Goal: Task Accomplishment & Management: Complete application form

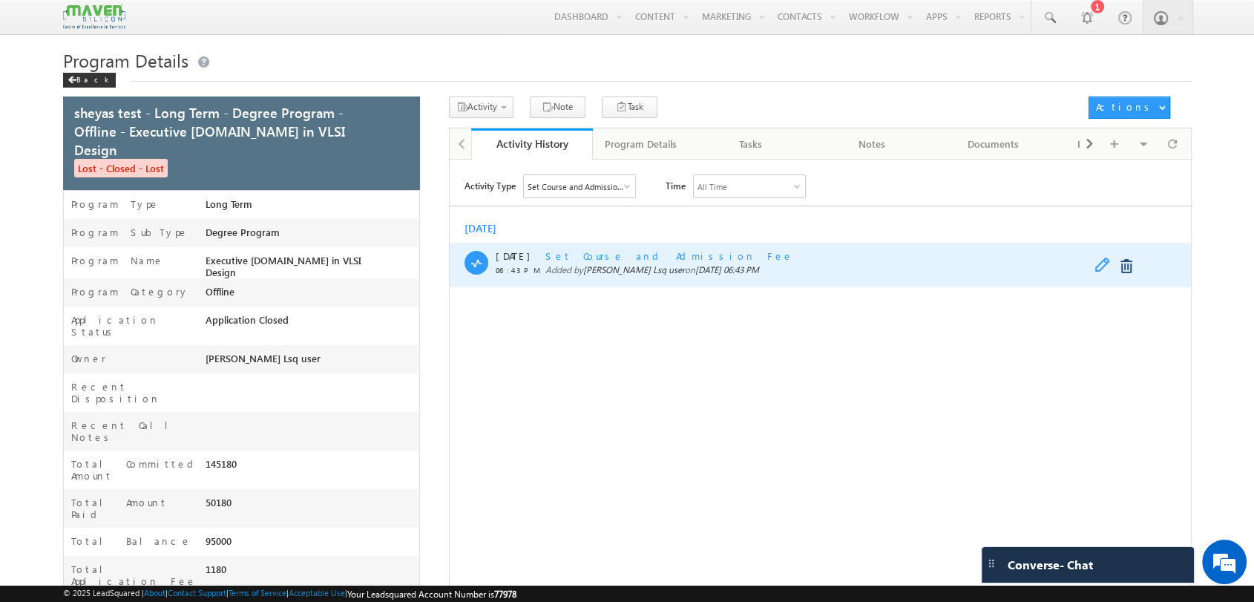
click at [1101, 263] on span at bounding box center [1105, 266] width 23 height 18
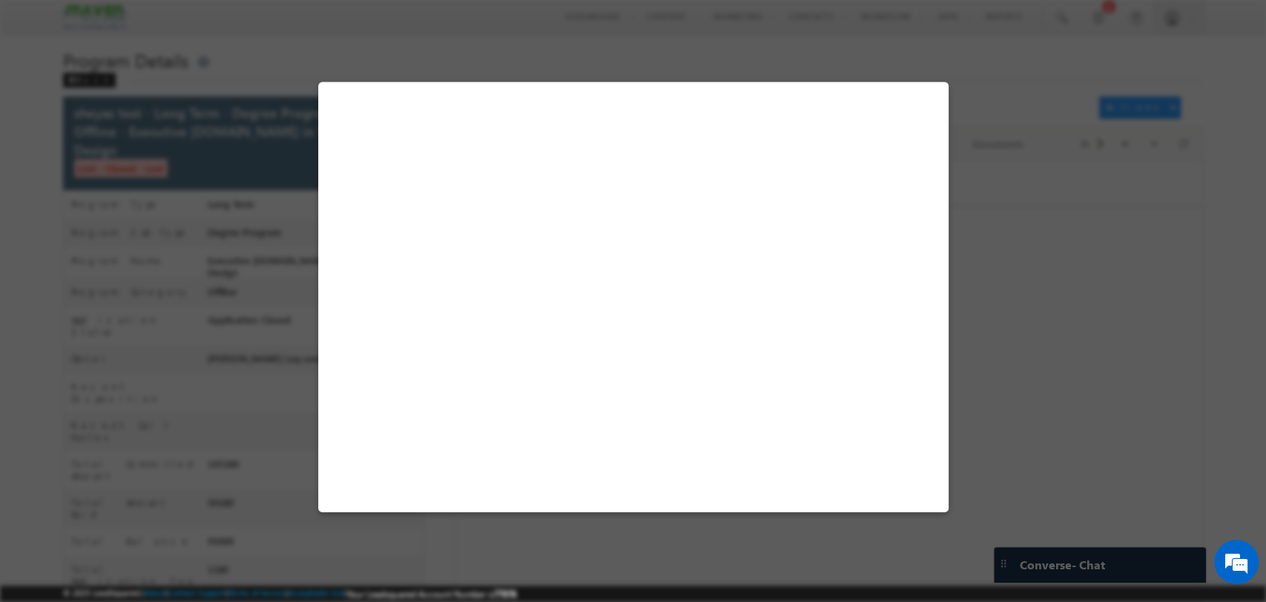
select select "Long Term"
select select "Degree Program"
select select "Executive M.Tech in VLSI Design"
select select "PESMTECH01"
select select "July Cohort"
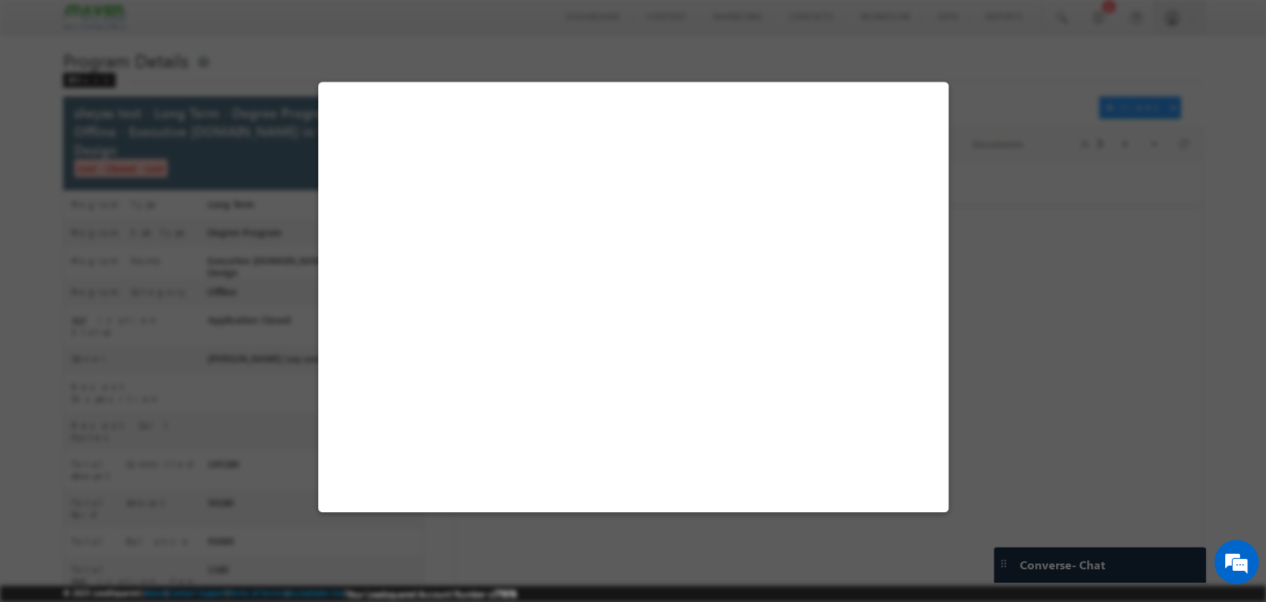
select select "Installment"
select select "Paid"
select select "Yes"
select select "15"
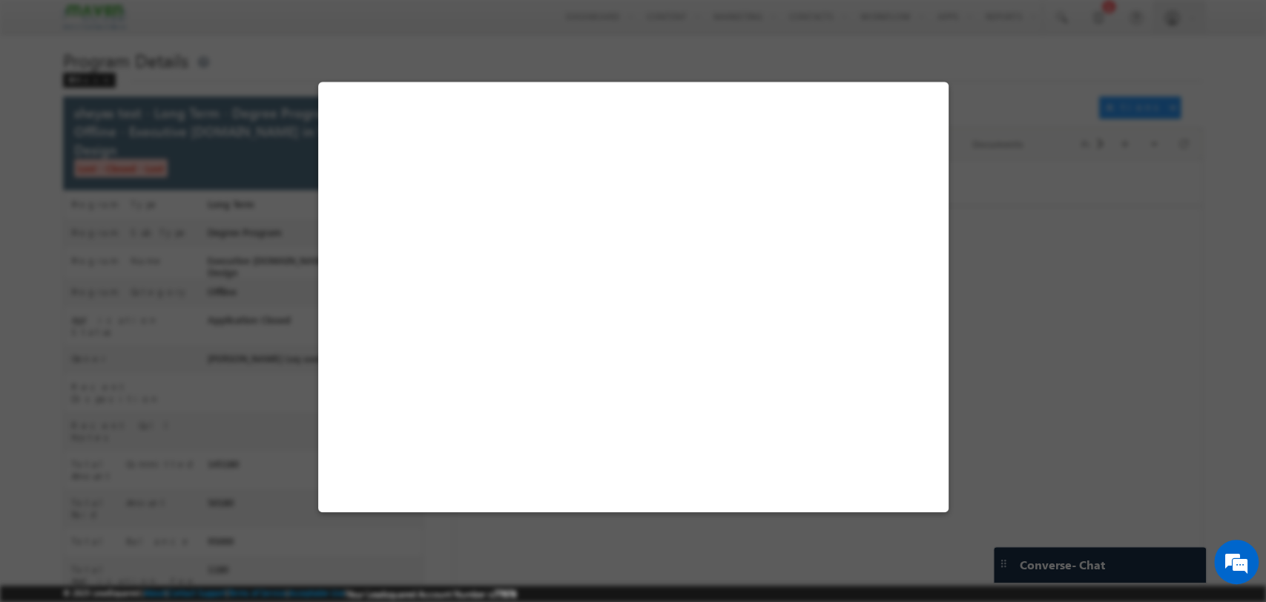
select select "Installment"
select select "2"
select select "Paid"
select select "Unpaid"
select select "Yes"
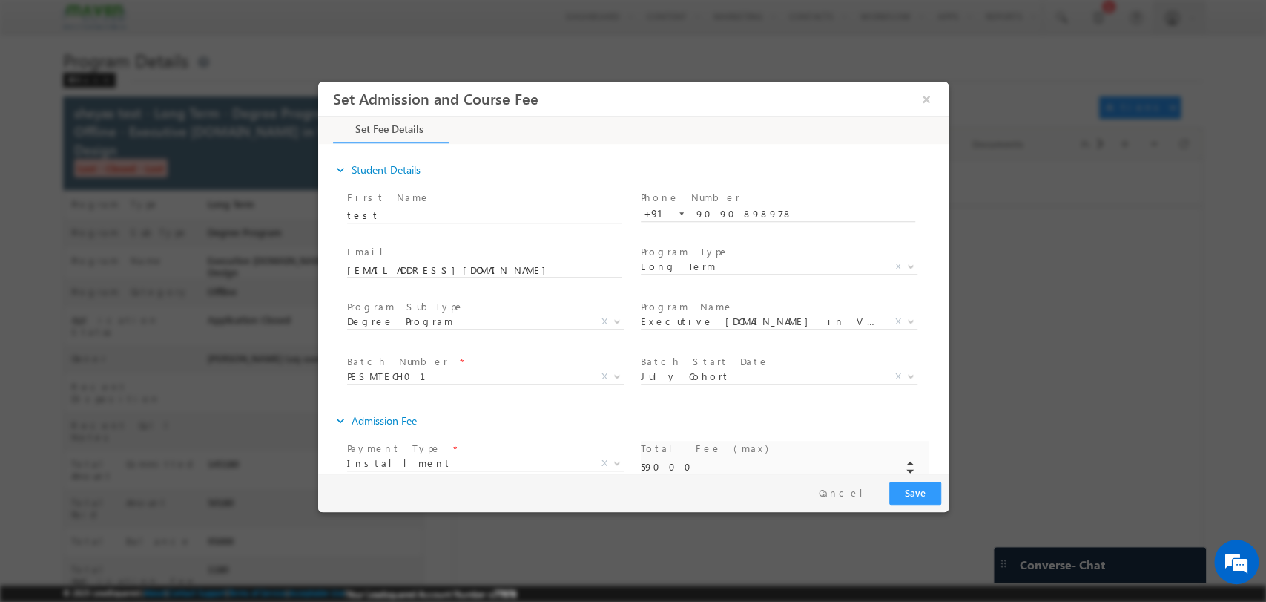
type input "590000"
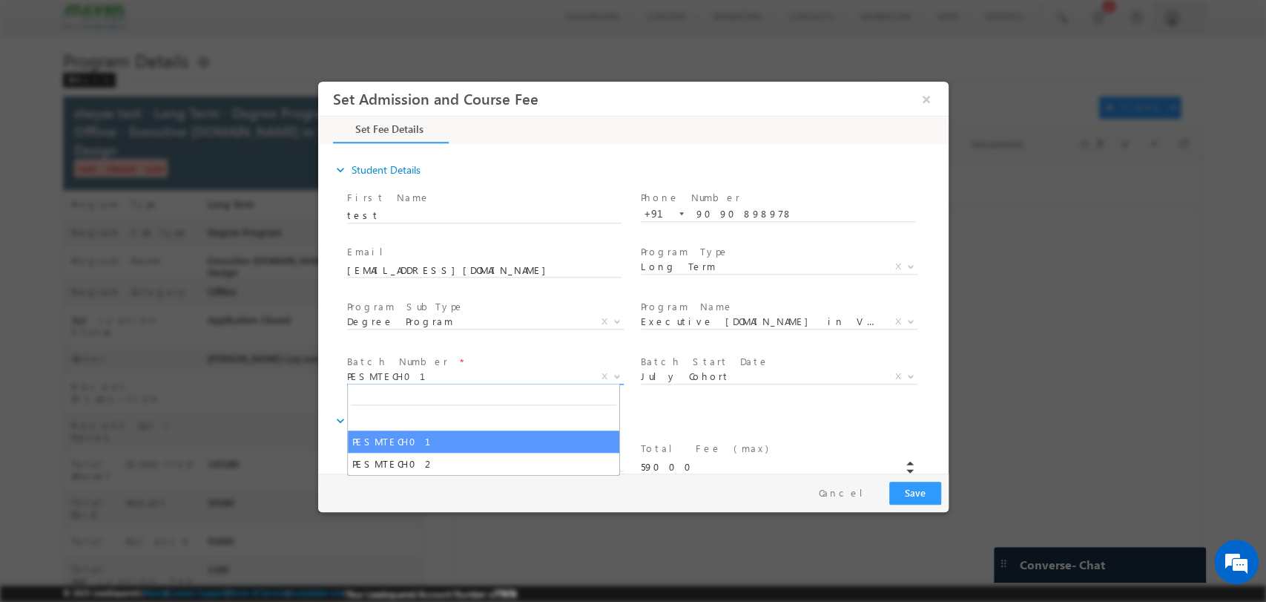
click at [477, 371] on span "PESMTECH01" at bounding box center [466, 375] width 241 height 13
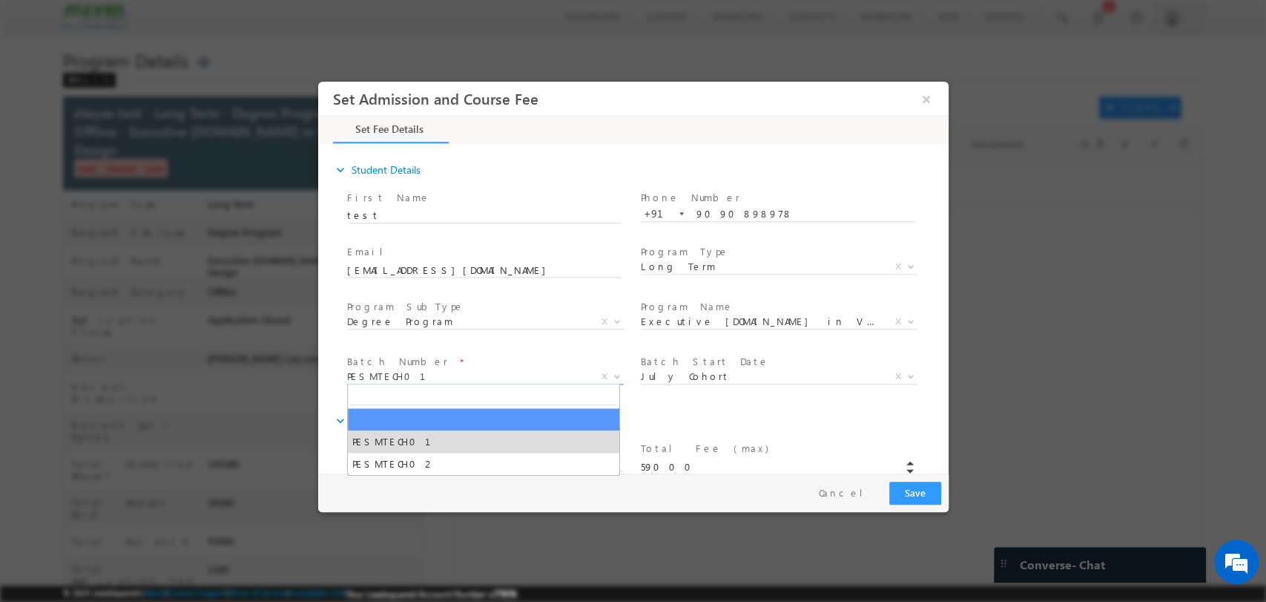
click at [714, 403] on div "Batch Start Date * July Cohort Nov Cohort July Cohort X" at bounding box center [784, 377] width 294 height 55
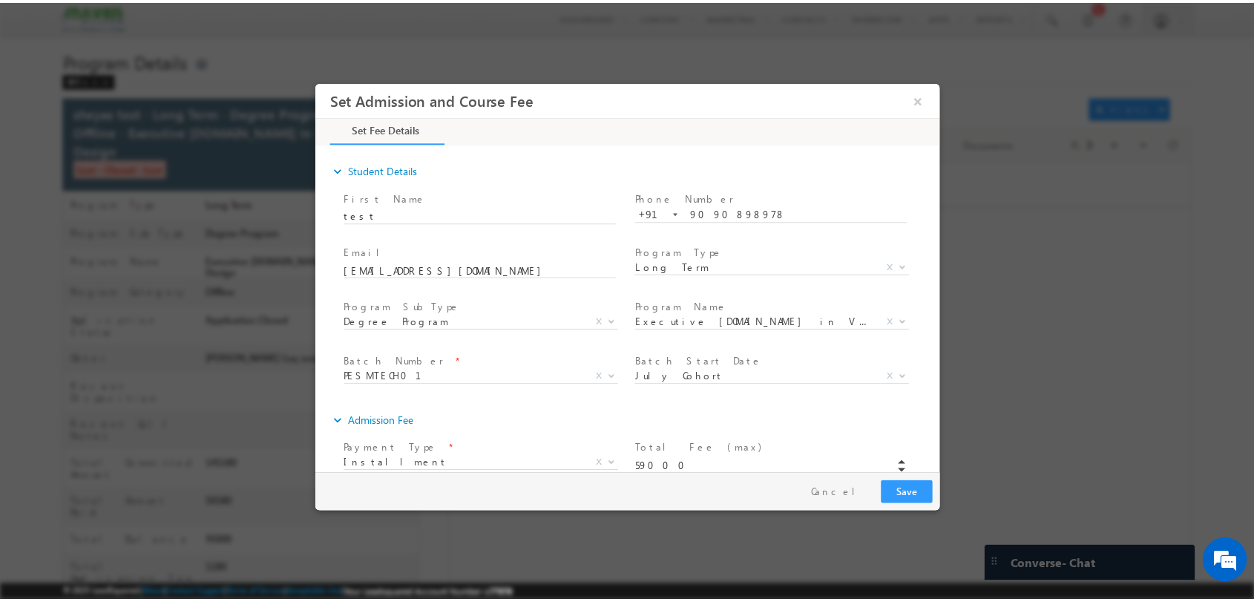
scroll to position [20, 0]
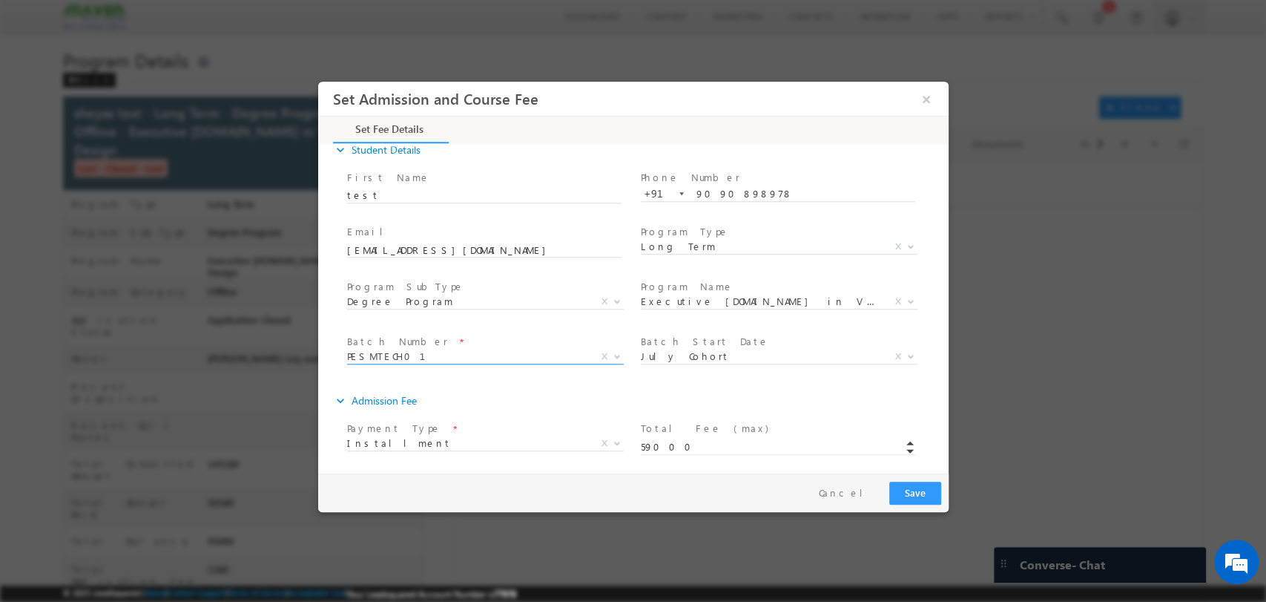
click at [512, 358] on span "PESMTECH01" at bounding box center [466, 355] width 241 height 13
click at [924, 88] on button "×" at bounding box center [925, 98] width 25 height 27
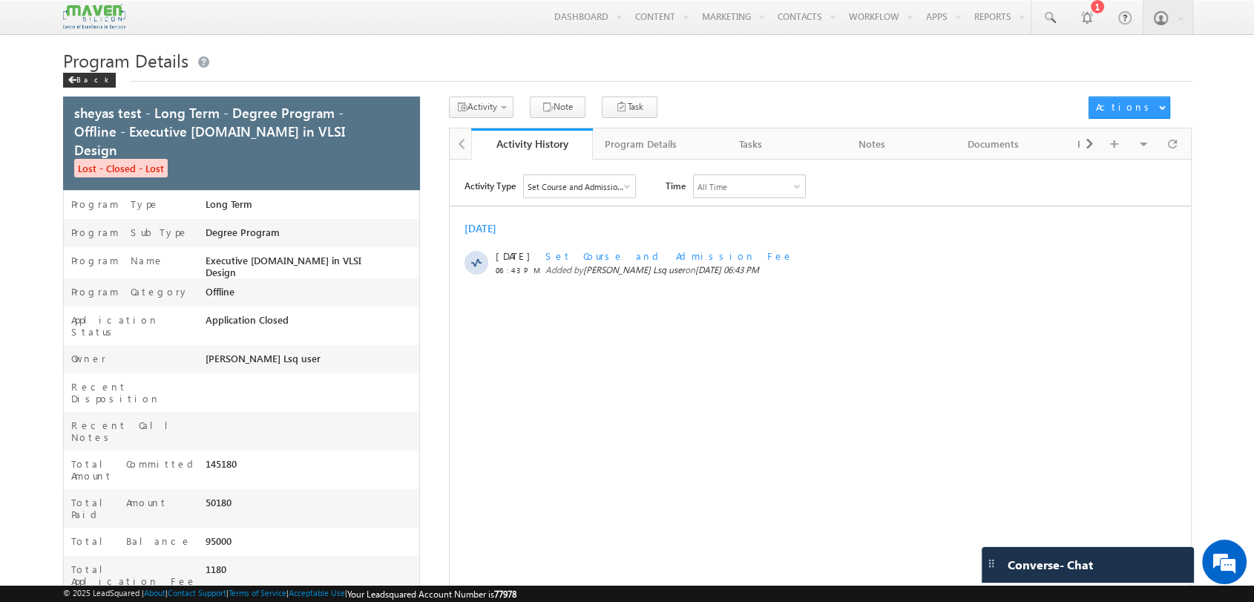
scroll to position [391, 0]
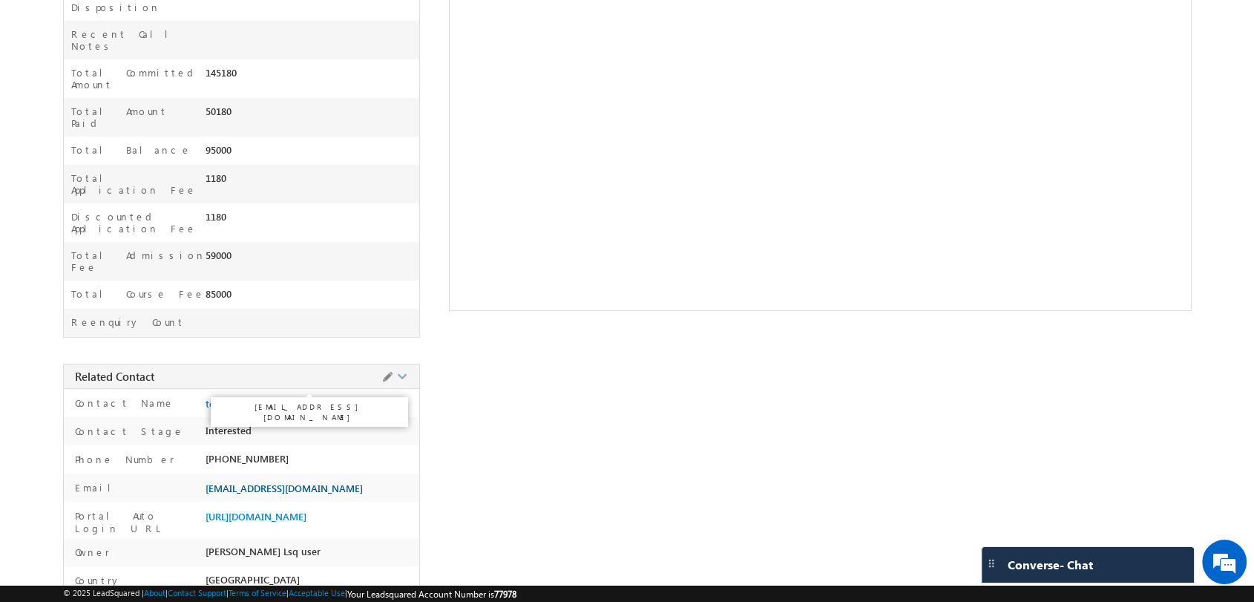
click at [245, 482] on span "edfhjdk@jkerjf.com" at bounding box center [283, 488] width 157 height 12
click at [229, 398] on span "test test" at bounding box center [223, 404] width 37 height 12
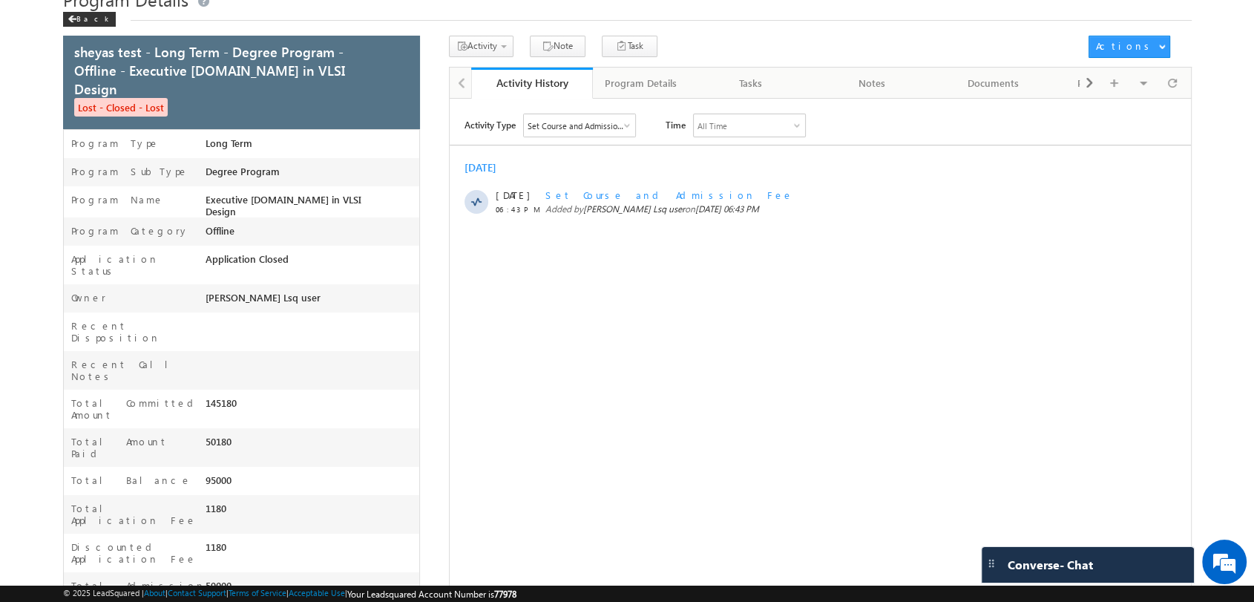
scroll to position [0, 0]
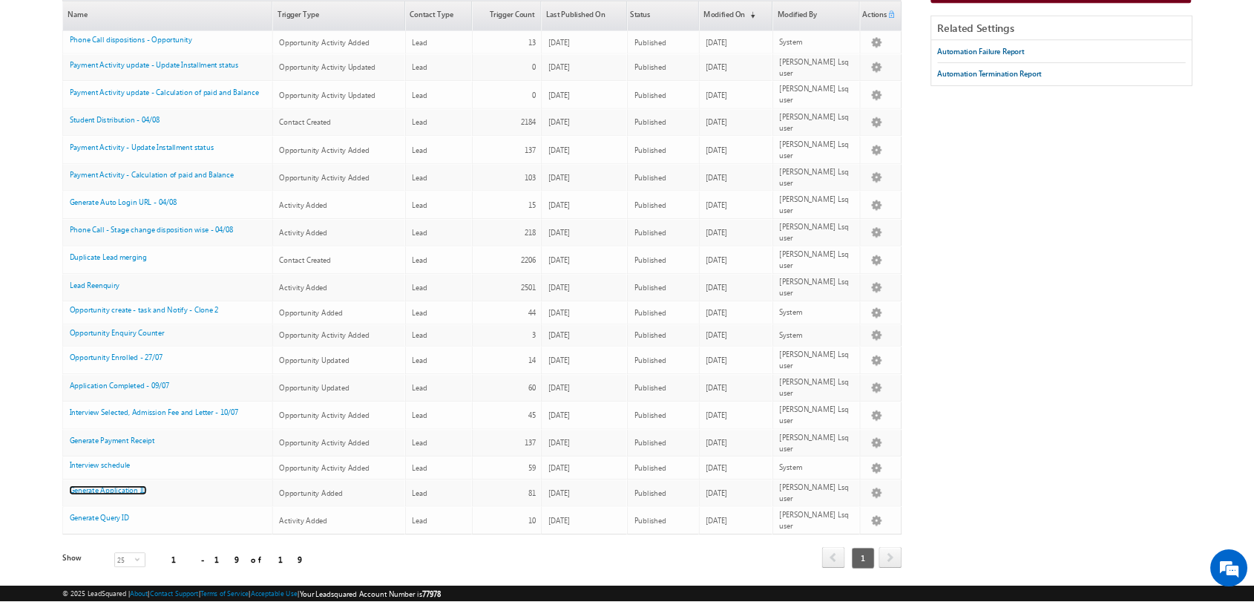
scroll to position [155, 0]
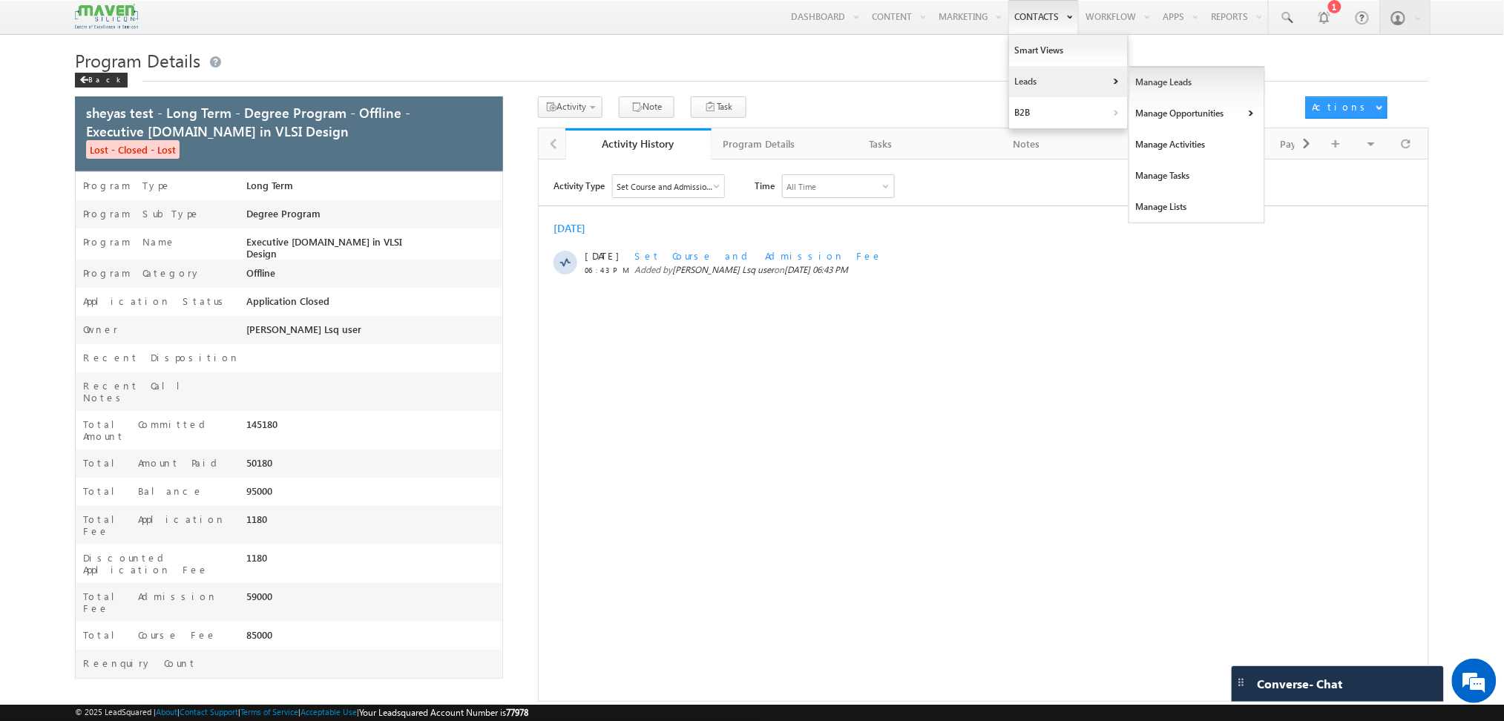
click at [1138, 79] on link "Manage Leads" at bounding box center [1197, 82] width 136 height 31
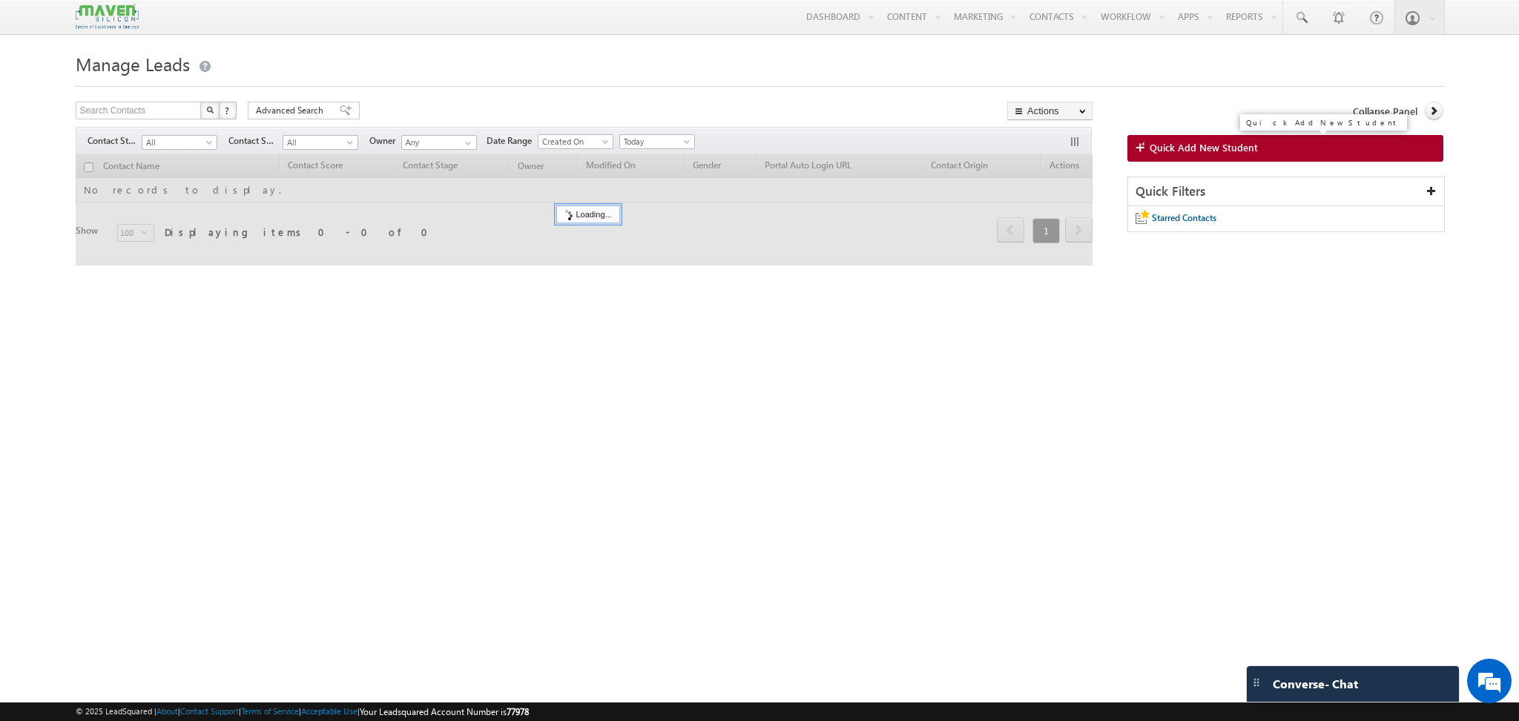
click at [1228, 152] on span "Quick Add New Student" at bounding box center [1204, 147] width 108 height 13
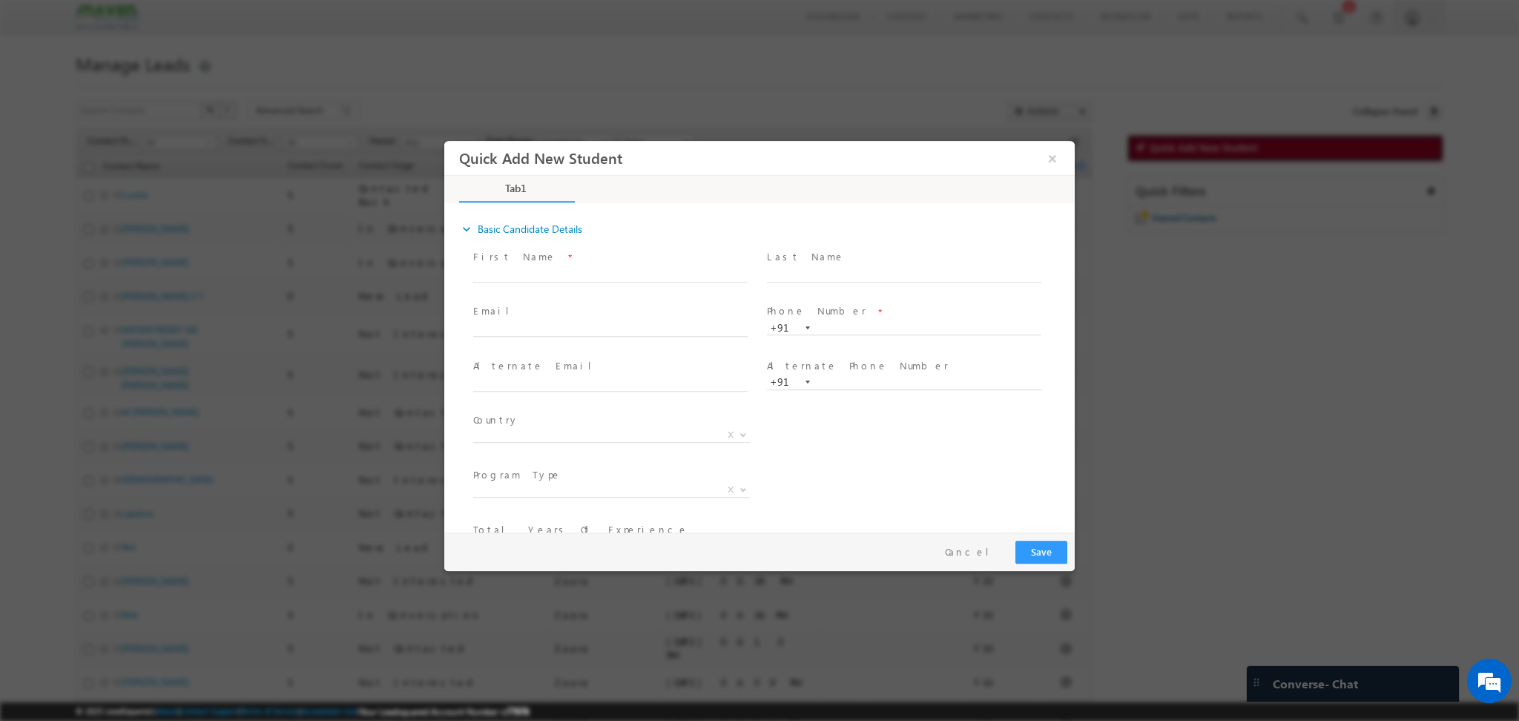
scroll to position [157, 0]
click at [586, 441] on span "X" at bounding box center [611, 443] width 277 height 15
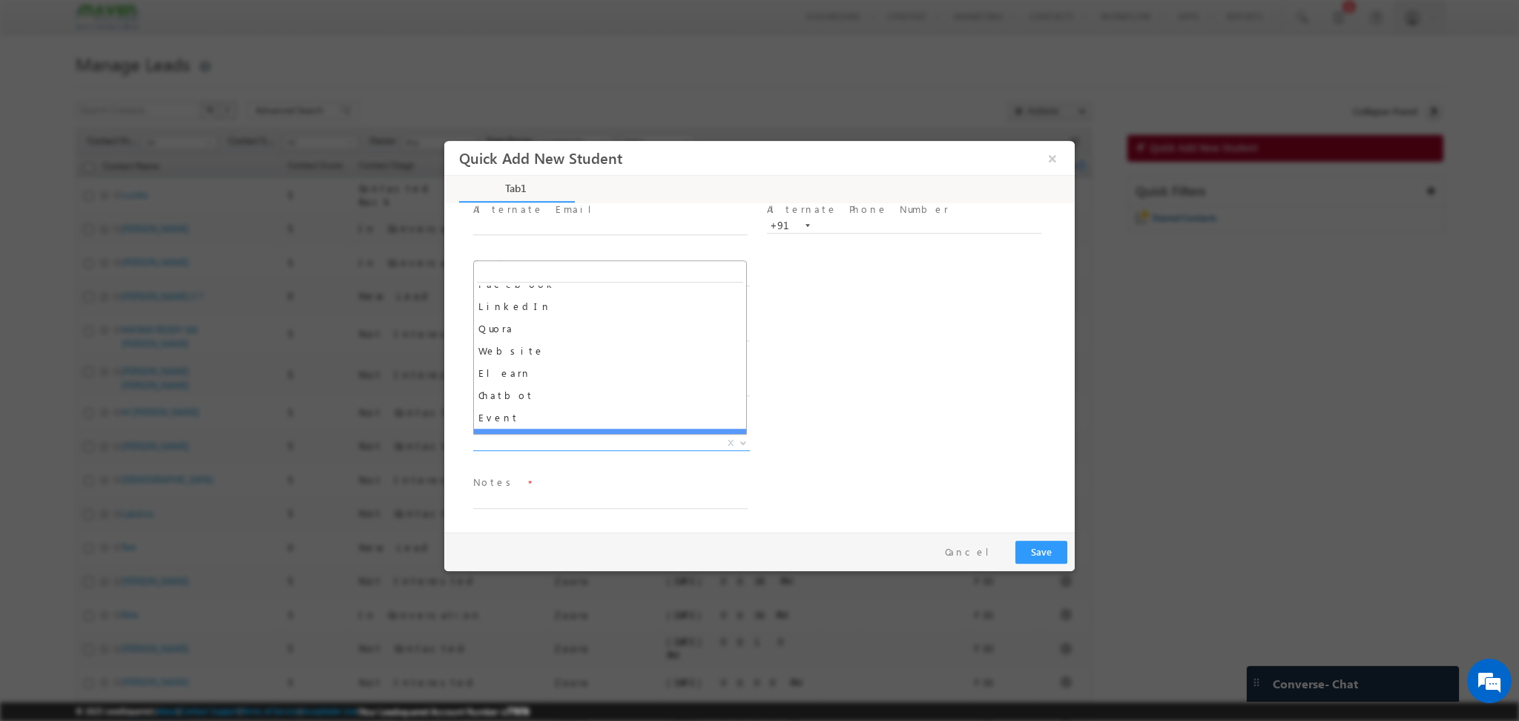
scroll to position [220, 0]
click at [857, 442] on span "X" at bounding box center [905, 443] width 277 height 15
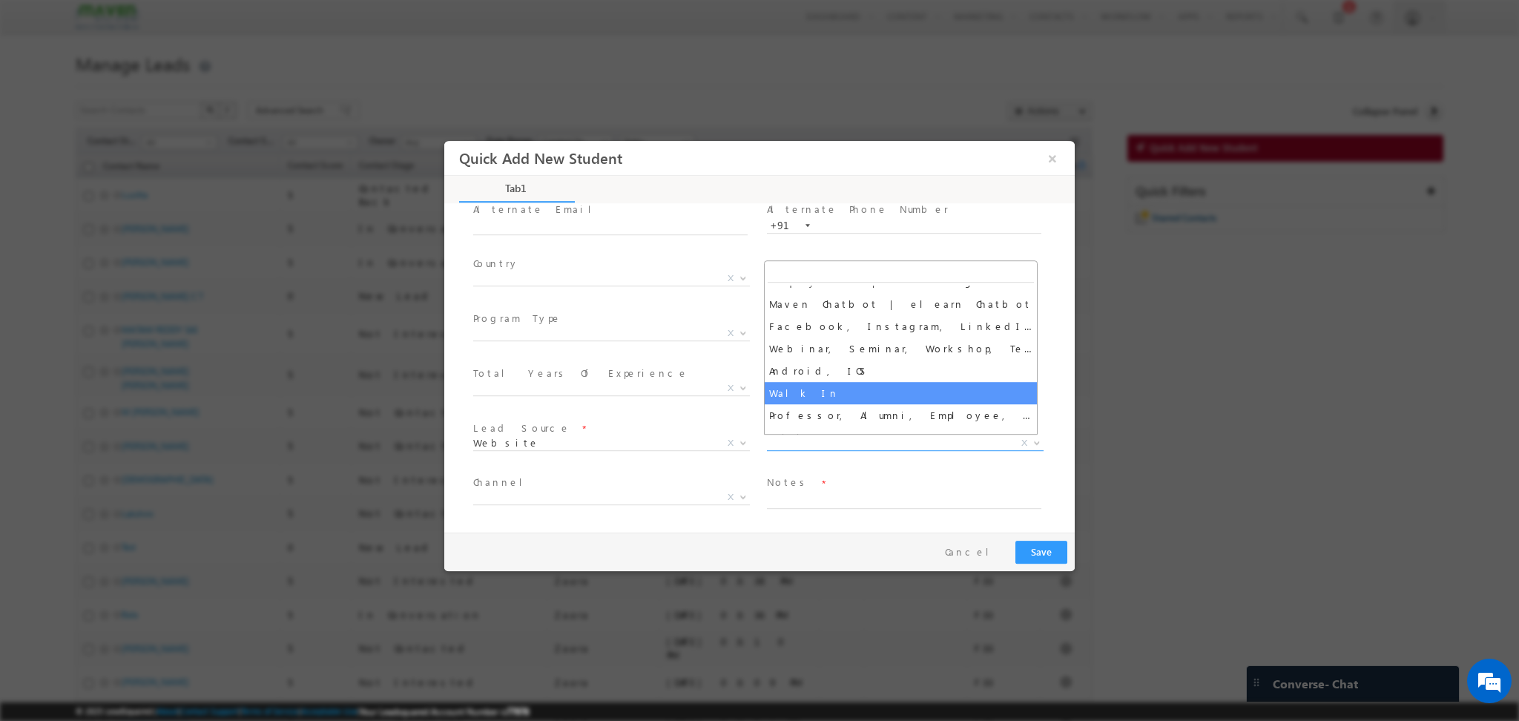
scroll to position [192, 0]
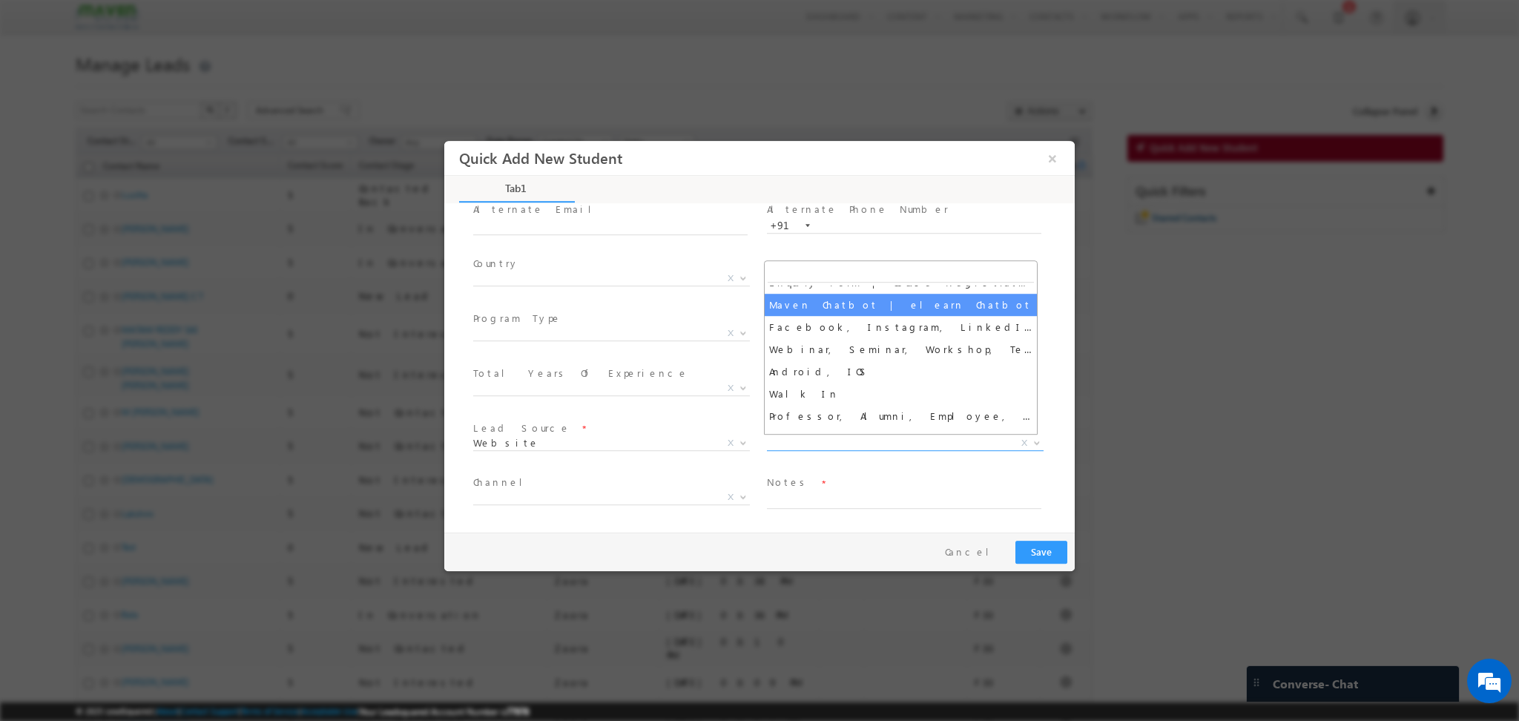
click at [931, 252] on div "Alternate Email * Alternate Phone Number * +91" at bounding box center [772, 226] width 605 height 55
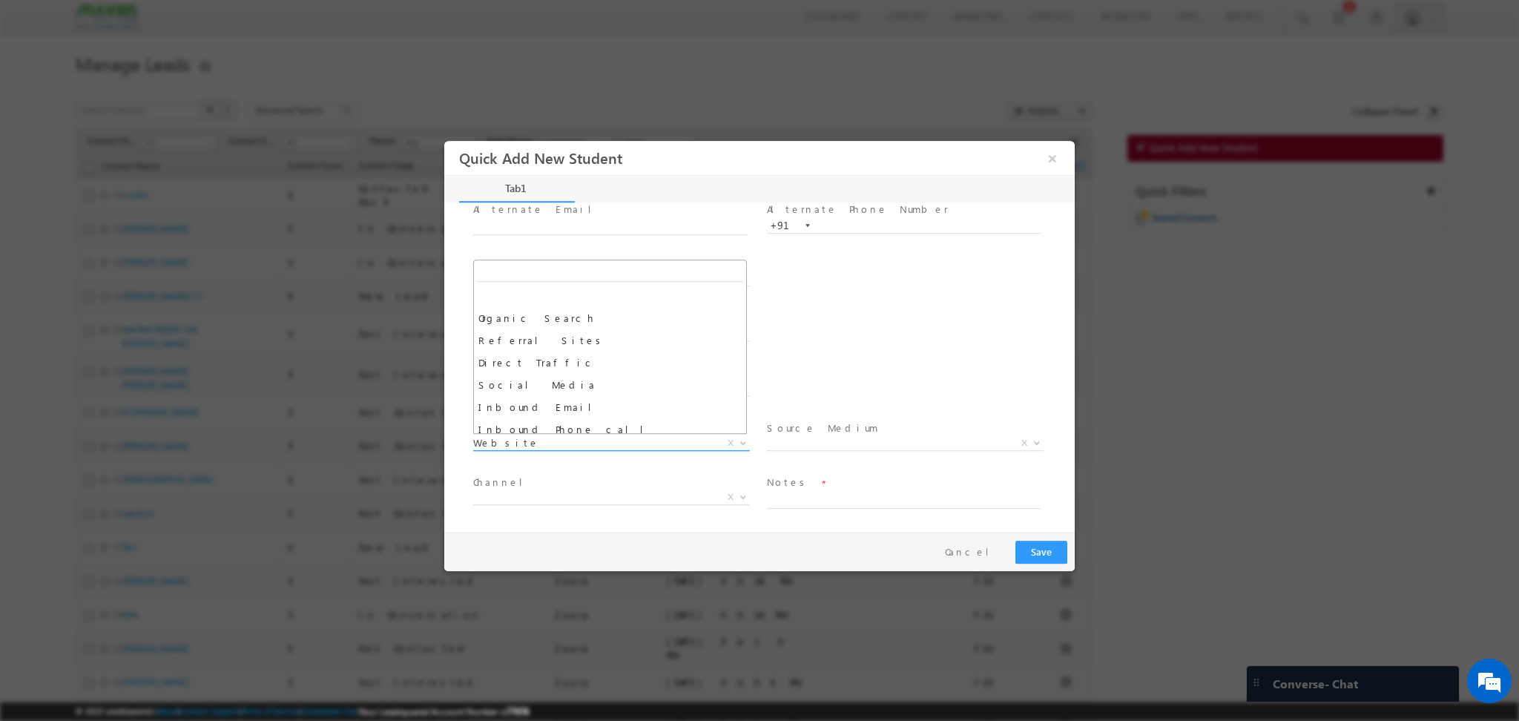
click at [590, 445] on span "Website" at bounding box center [593, 442] width 241 height 13
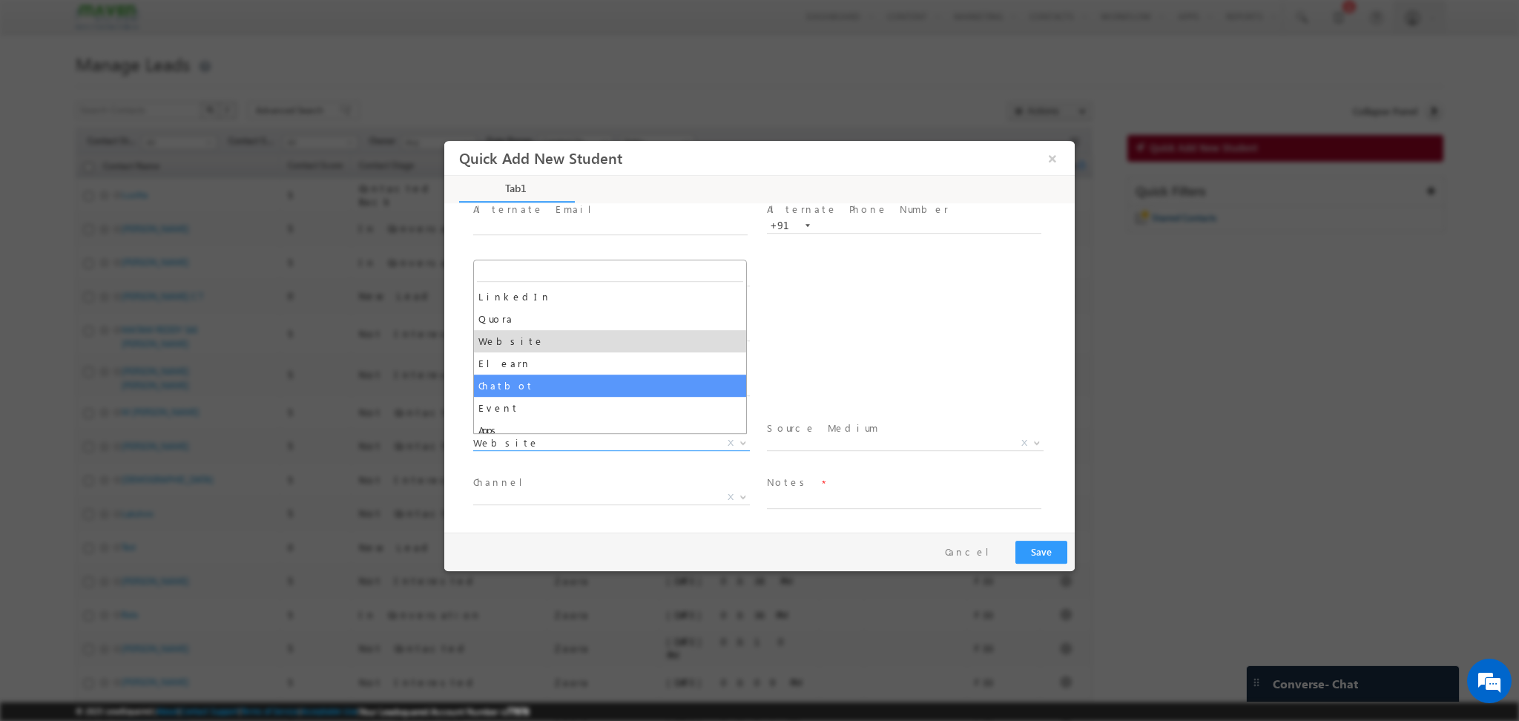
click at [795, 380] on div "Program Category * Offline Blended Pro Blended Weekend Blended Self-Paced X Tot…" at bounding box center [772, 390] width 605 height 55
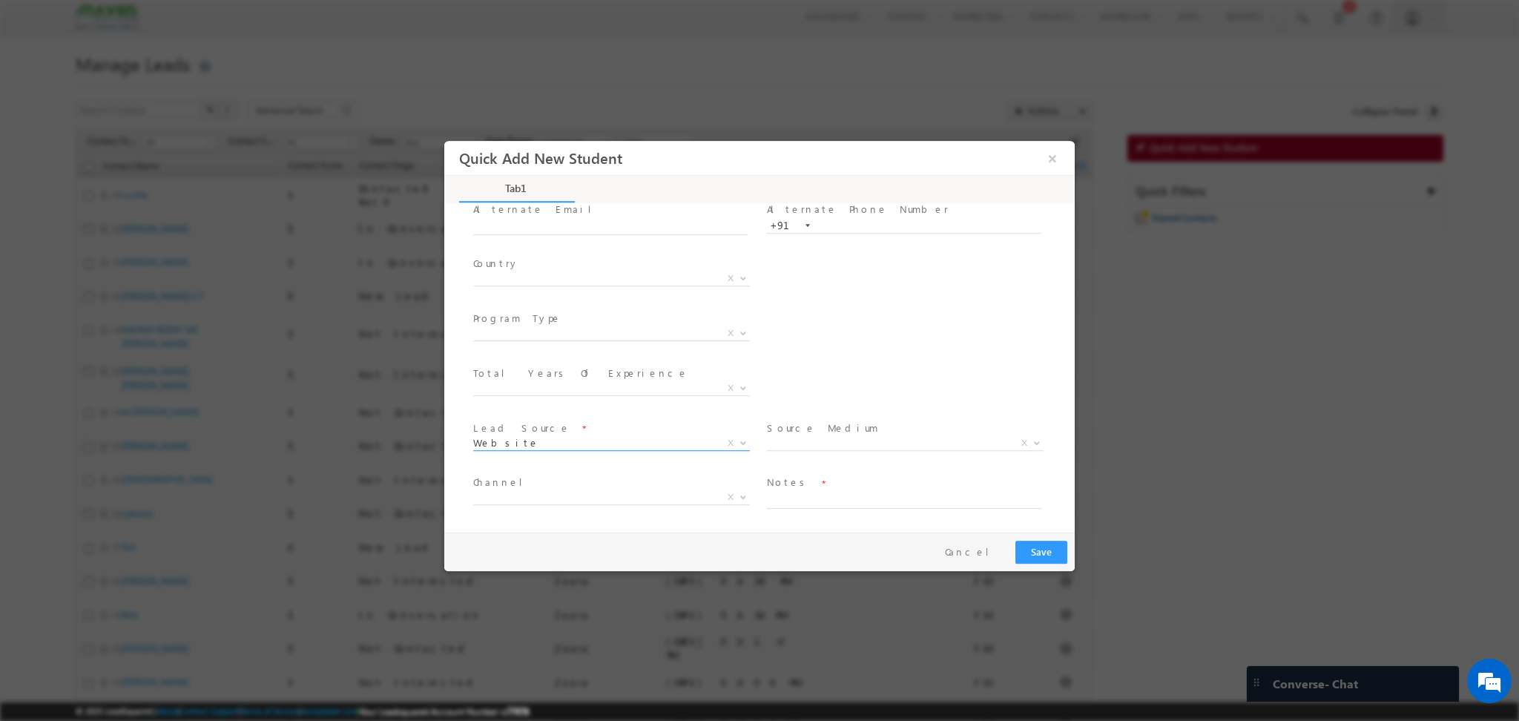
click at [634, 443] on span "Website" at bounding box center [593, 442] width 241 height 13
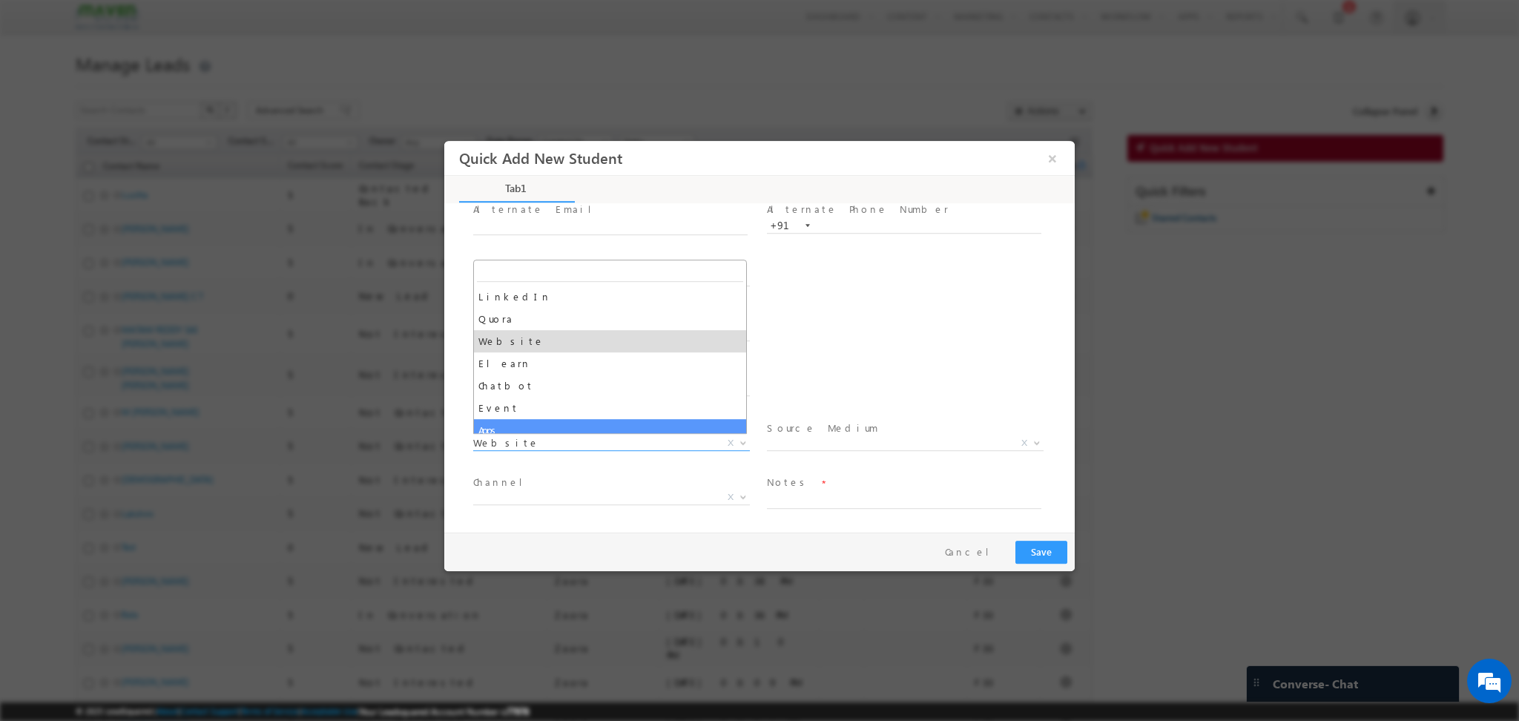
click at [841, 391] on div "Program Category * Offline Blended Pro Blended Weekend Blended Self-Paced X Tot…" at bounding box center [772, 390] width 605 height 55
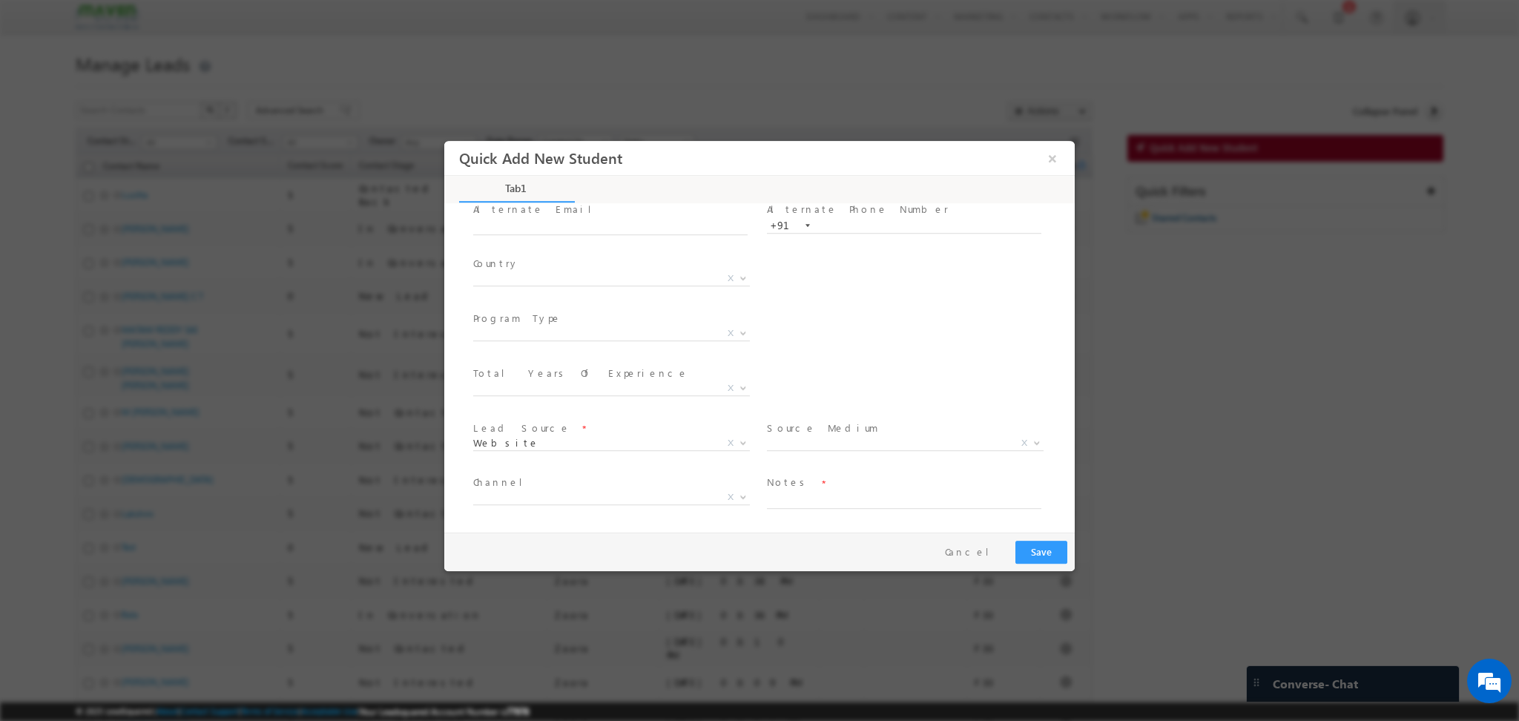
click at [846, 363] on div "Program Category * Offline Blended Pro Blended Weekend Blended Self-Paced X Tot…" at bounding box center [772, 390] width 605 height 55
click at [832, 439] on span "X" at bounding box center [905, 443] width 277 height 15
click at [1054, 369] on div "Program Category * Offline Blended Pro Blended Weekend Blended Self-Paced X Tot…" at bounding box center [772, 390] width 605 height 55
click at [1171, 491] on div at bounding box center [759, 360] width 1519 height 721
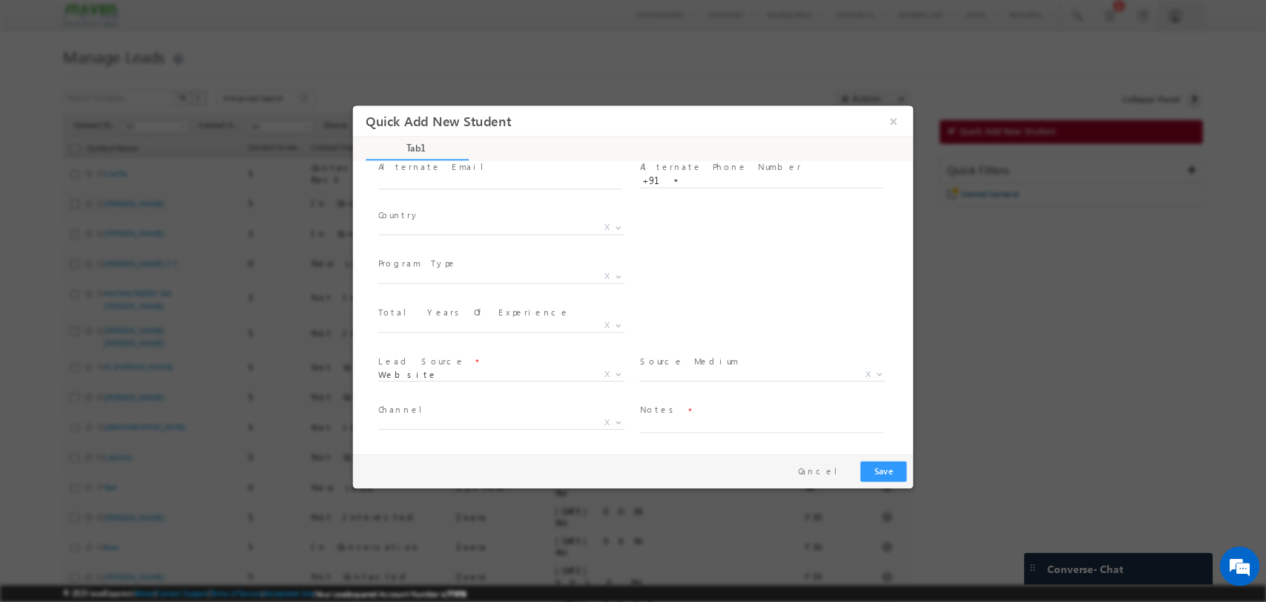
scroll to position [156, 0]
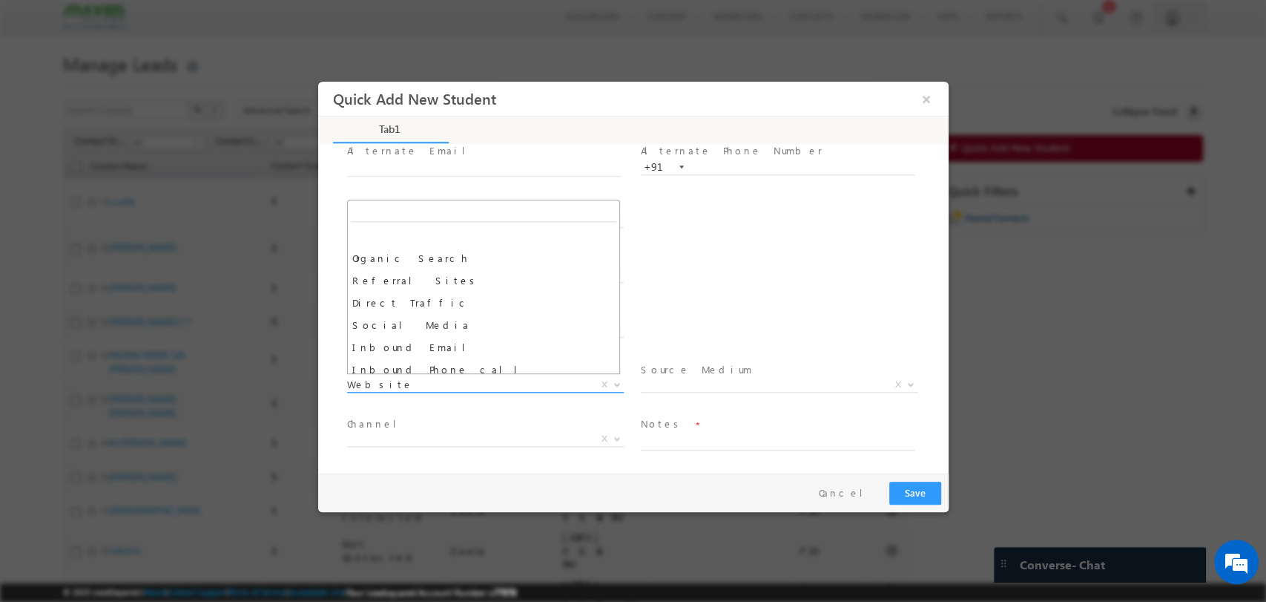
click at [498, 379] on span "Website" at bounding box center [466, 383] width 241 height 13
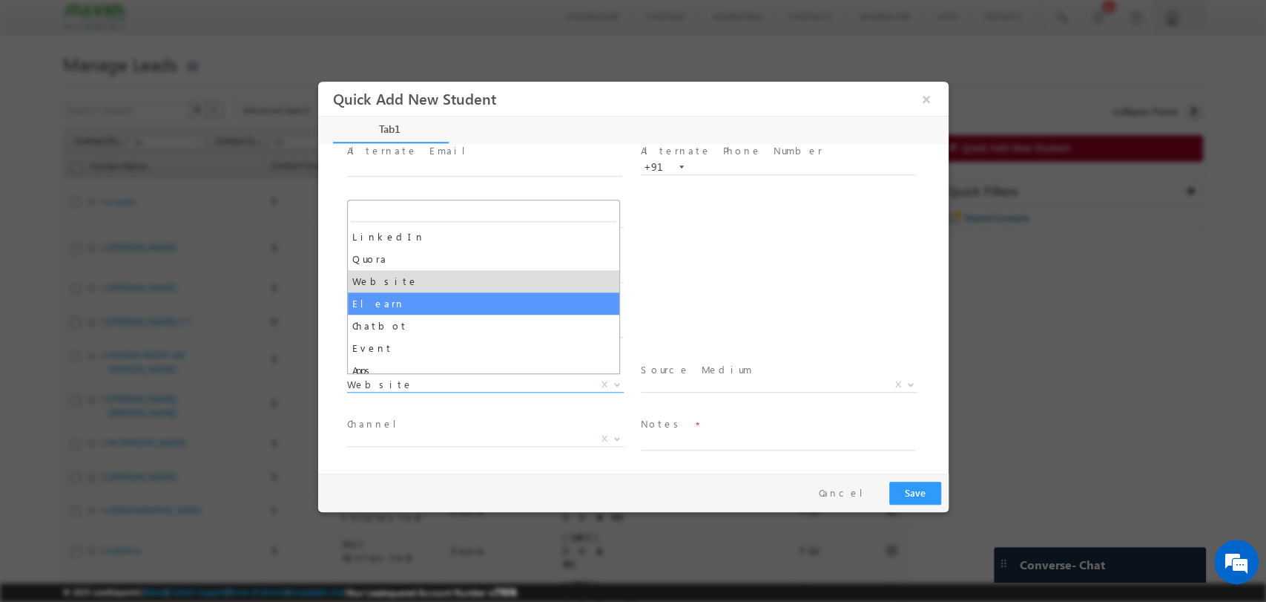
click at [726, 303] on div "Program Category * Offline Blended Pro Blended Weekend Blended Self-Paced X Tot…" at bounding box center [645, 330] width 605 height 55
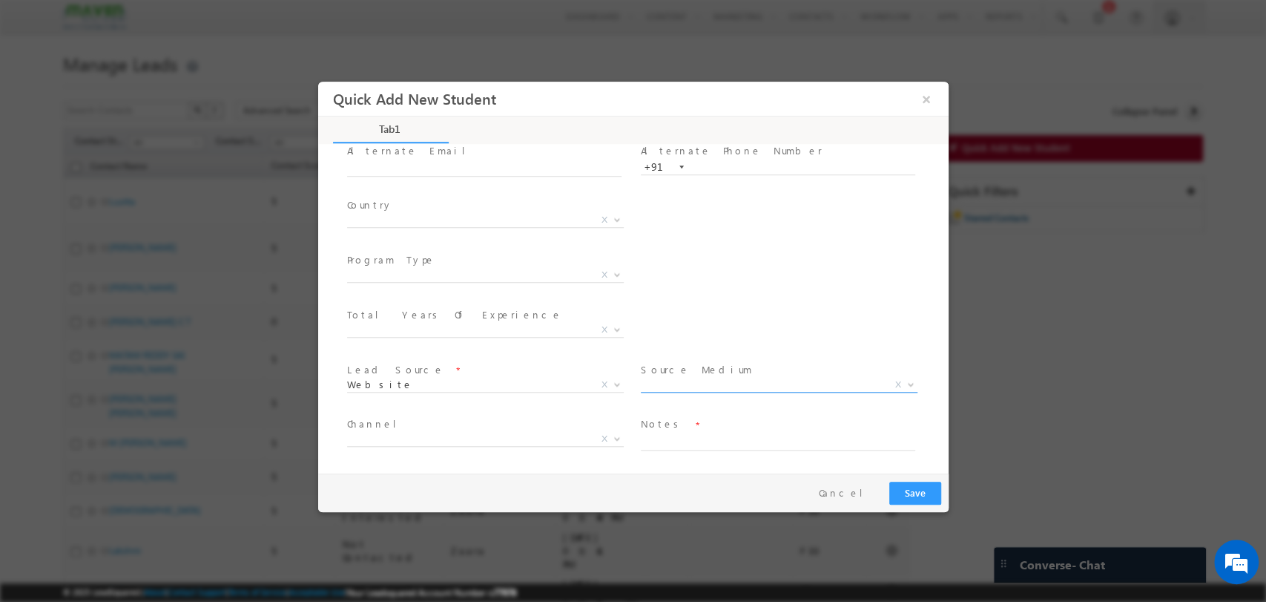
click at [692, 385] on span "X" at bounding box center [778, 384] width 277 height 15
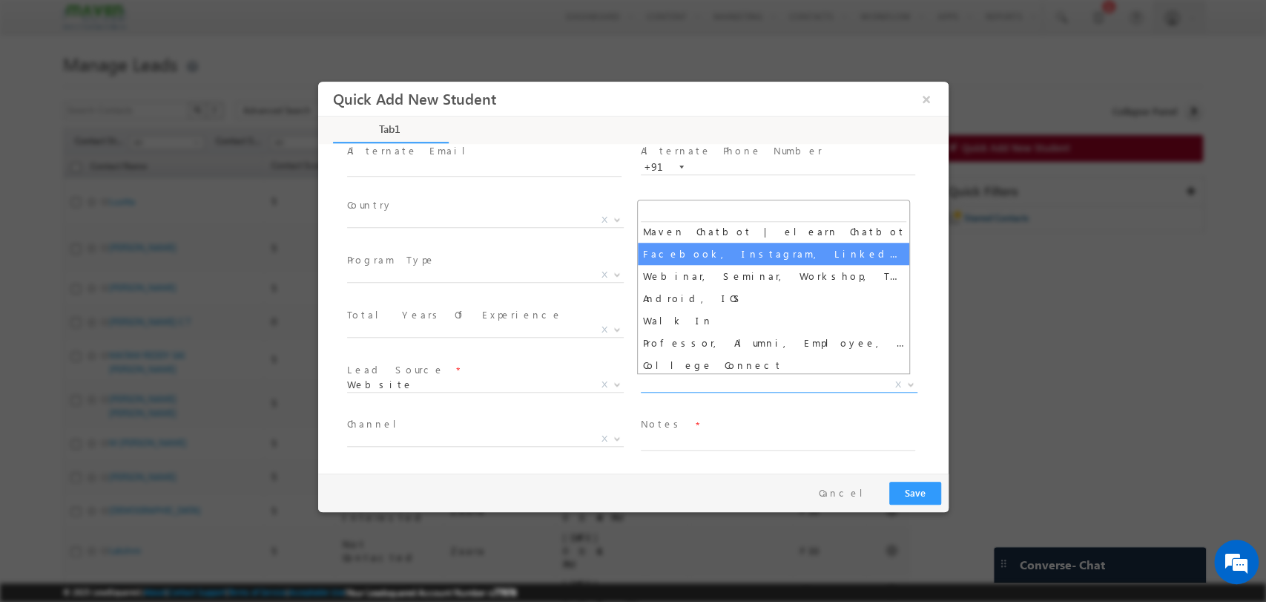
scroll to position [211, 0]
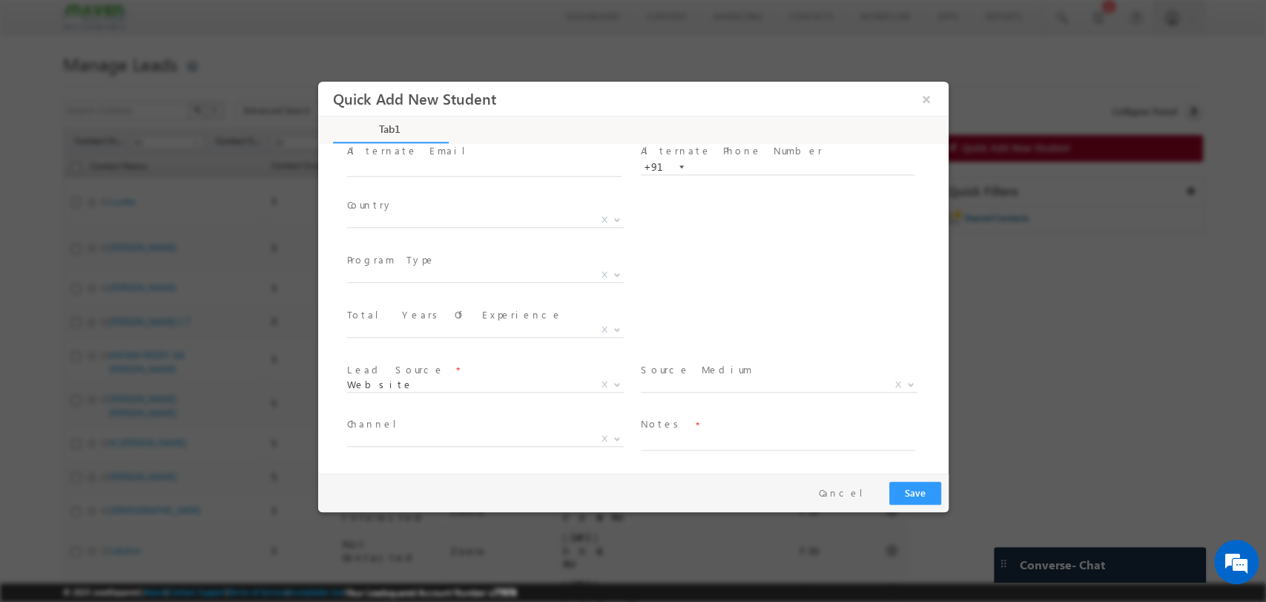
click at [918, 351] on div "Program Category * Offline Blended Pro Blended Weekend Blended Self-Paced X Tot…" at bounding box center [645, 330] width 605 height 55
click at [536, 381] on span "Website" at bounding box center [466, 383] width 241 height 13
click at [713, 377] on span "X" at bounding box center [778, 384] width 277 height 15
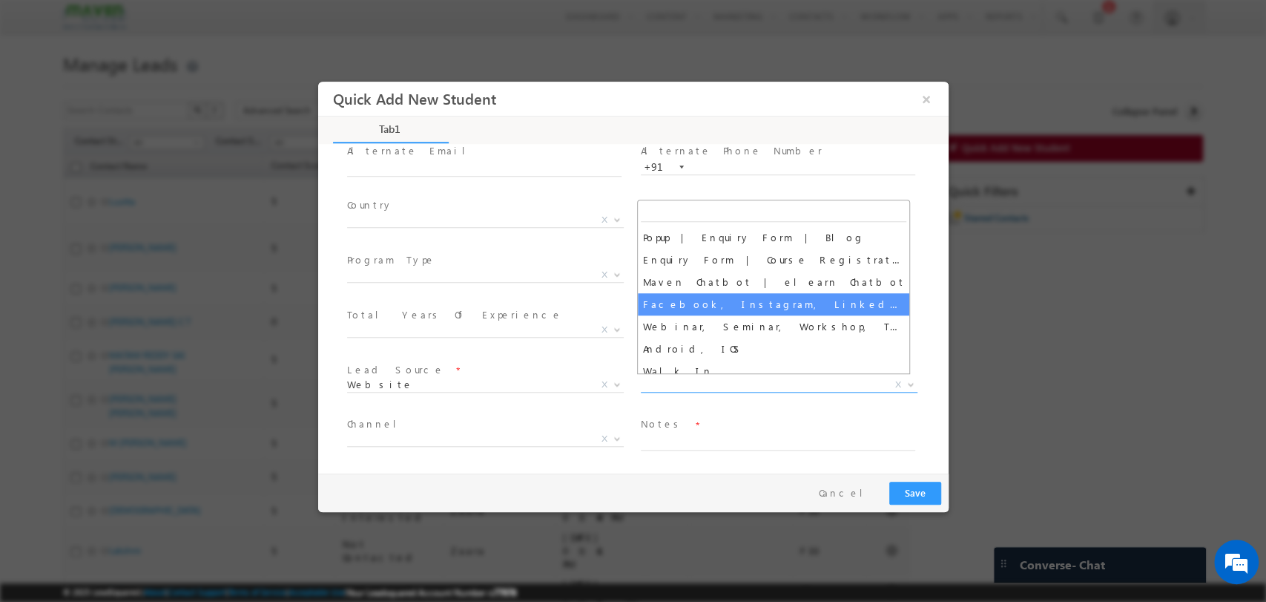
scroll to position [252, 0]
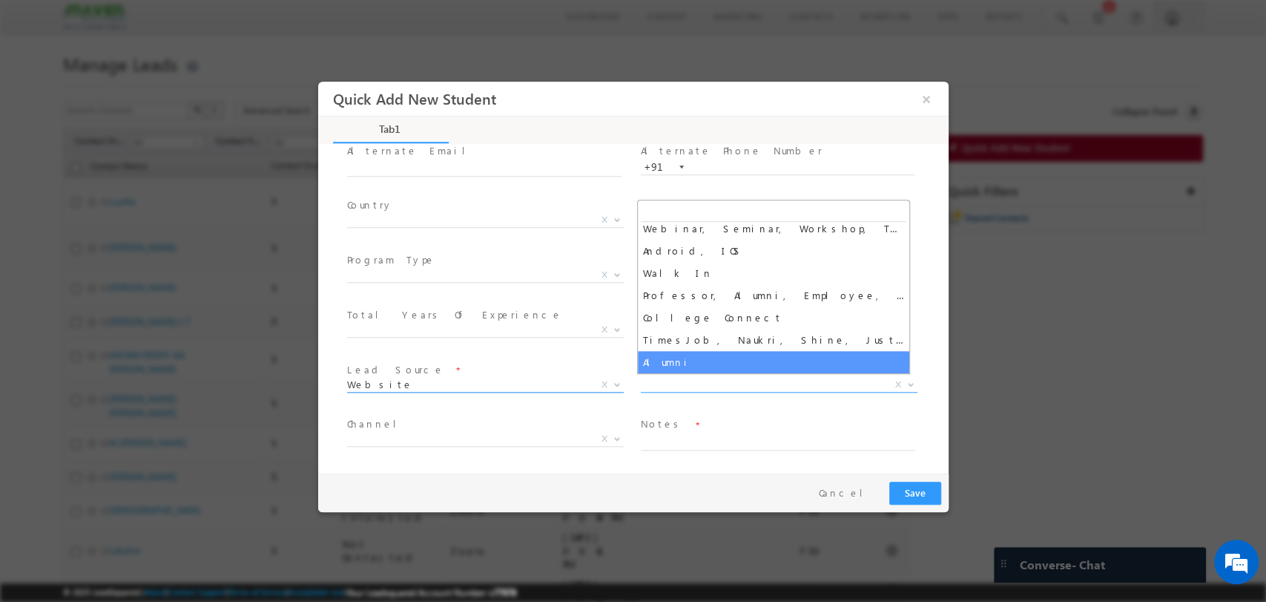
click at [526, 372] on span "Lead Source *" at bounding box center [483, 369] width 274 height 16
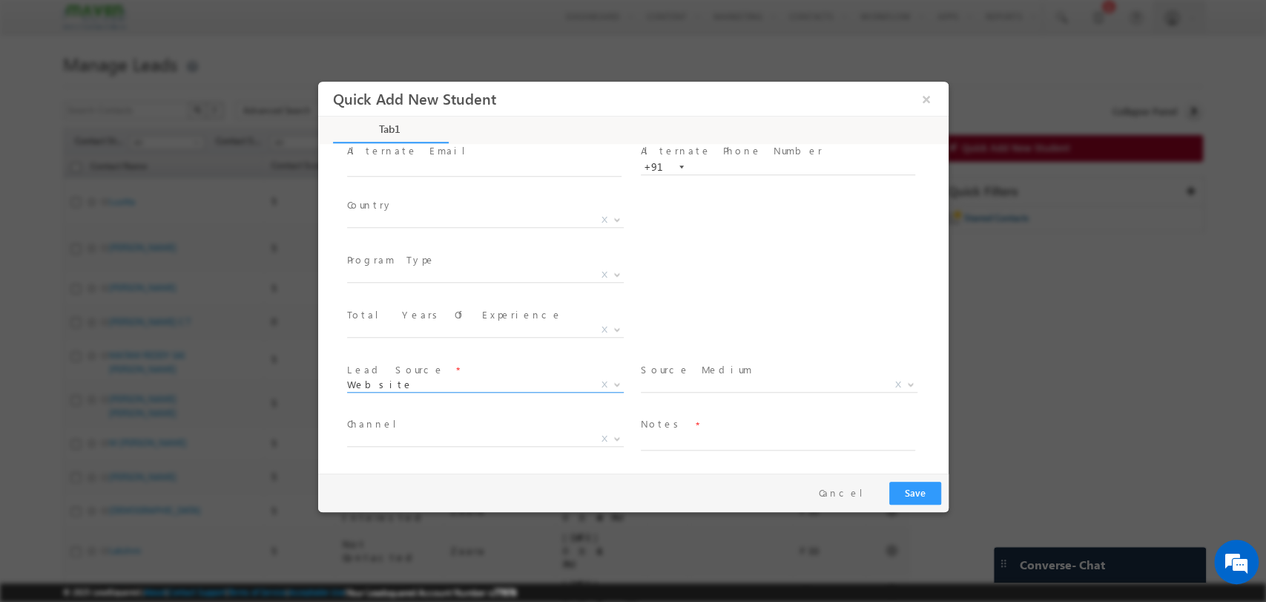
click at [496, 386] on span "Website" at bounding box center [466, 383] width 241 height 13
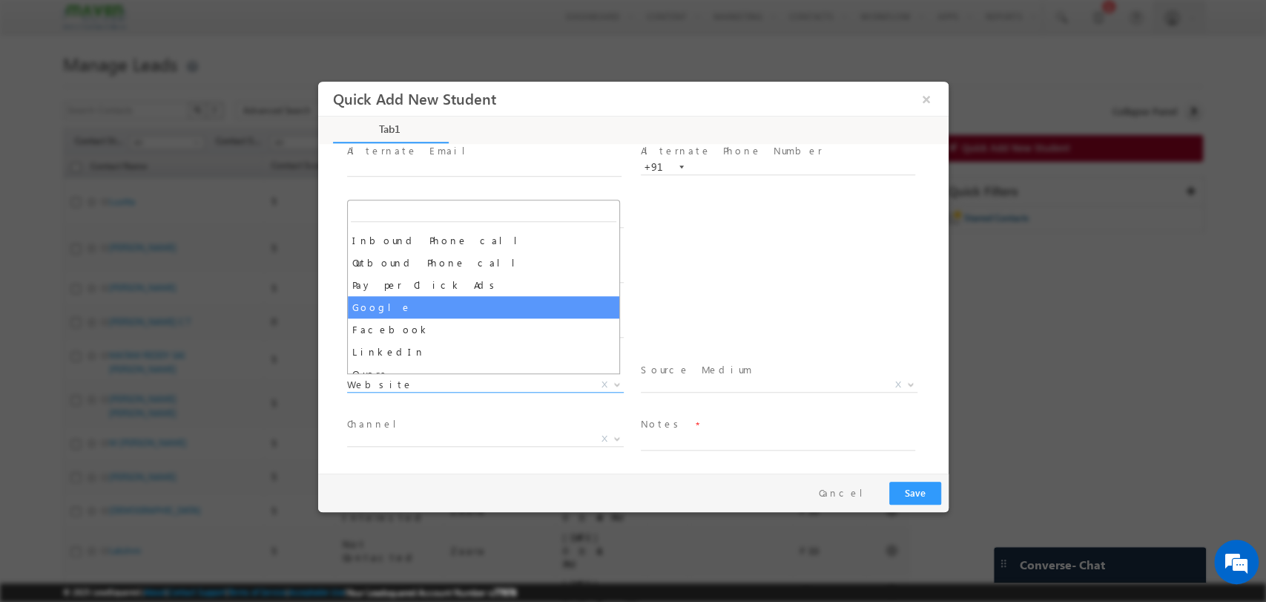
select select "Google"
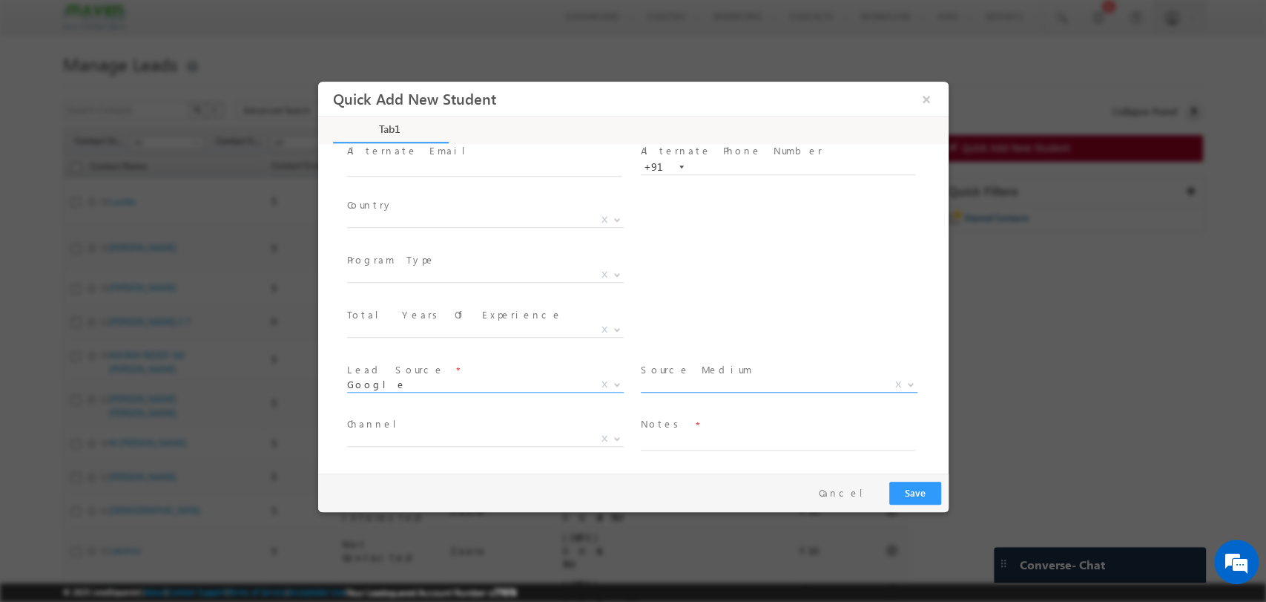
click at [699, 386] on span "X" at bounding box center [778, 384] width 277 height 15
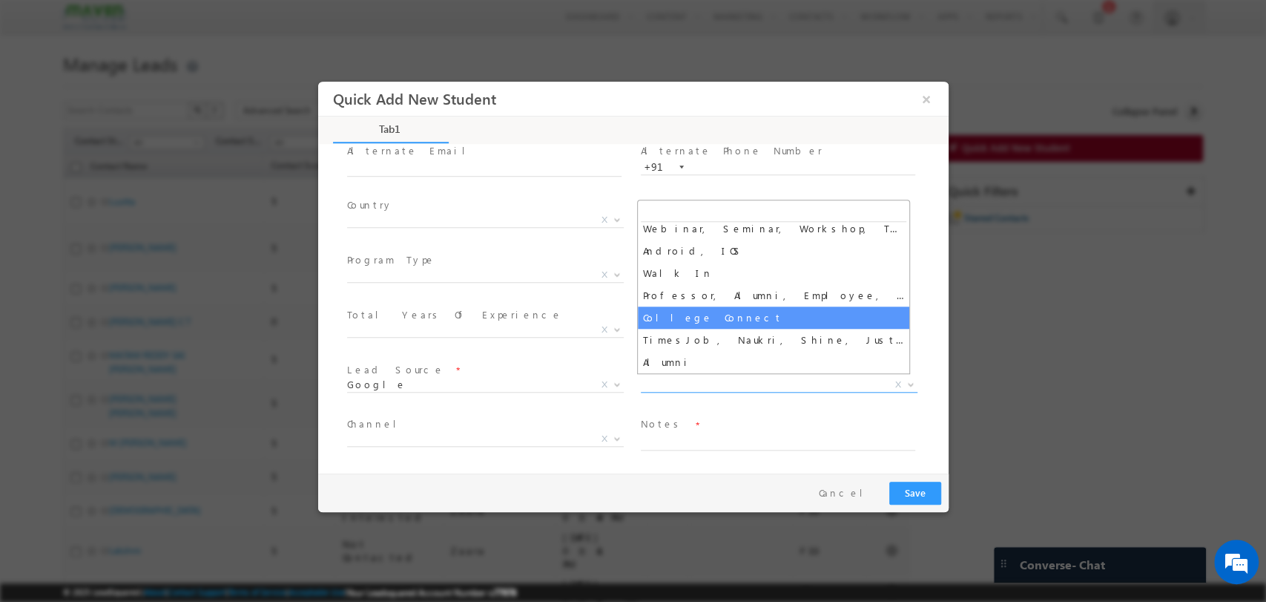
scroll to position [0, 0]
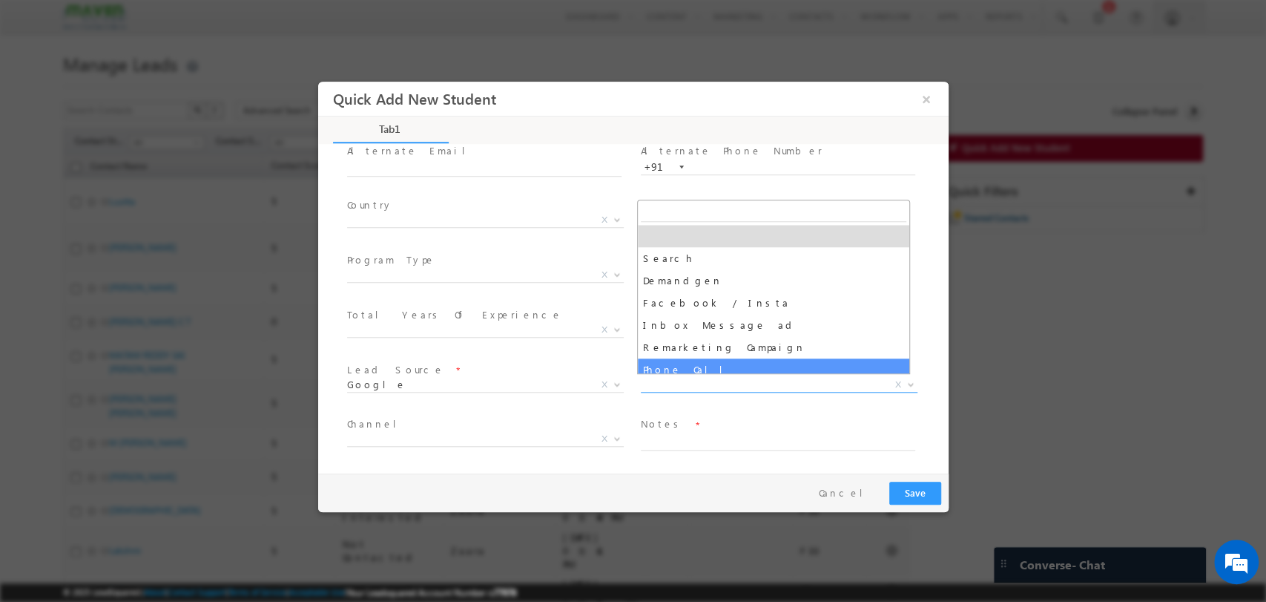
click at [757, 413] on div "Notes *" at bounding box center [784, 440] width 294 height 55
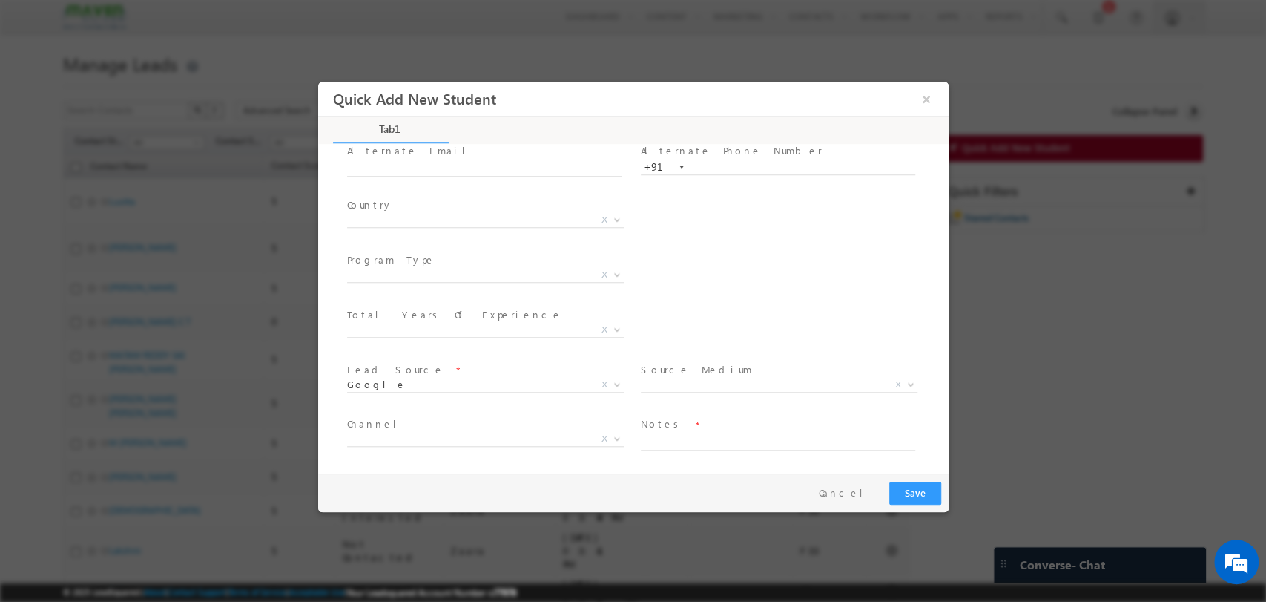
scroll to position [155, 0]
click at [429, 331] on span "X" at bounding box center [484, 330] width 277 height 15
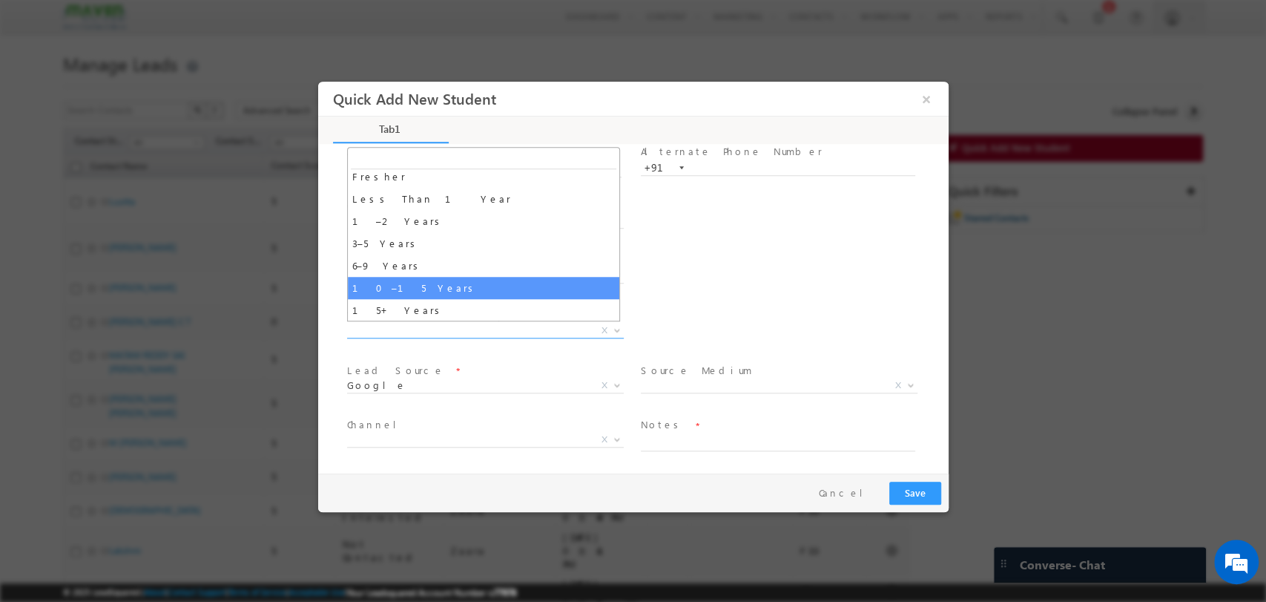
scroll to position [0, 0]
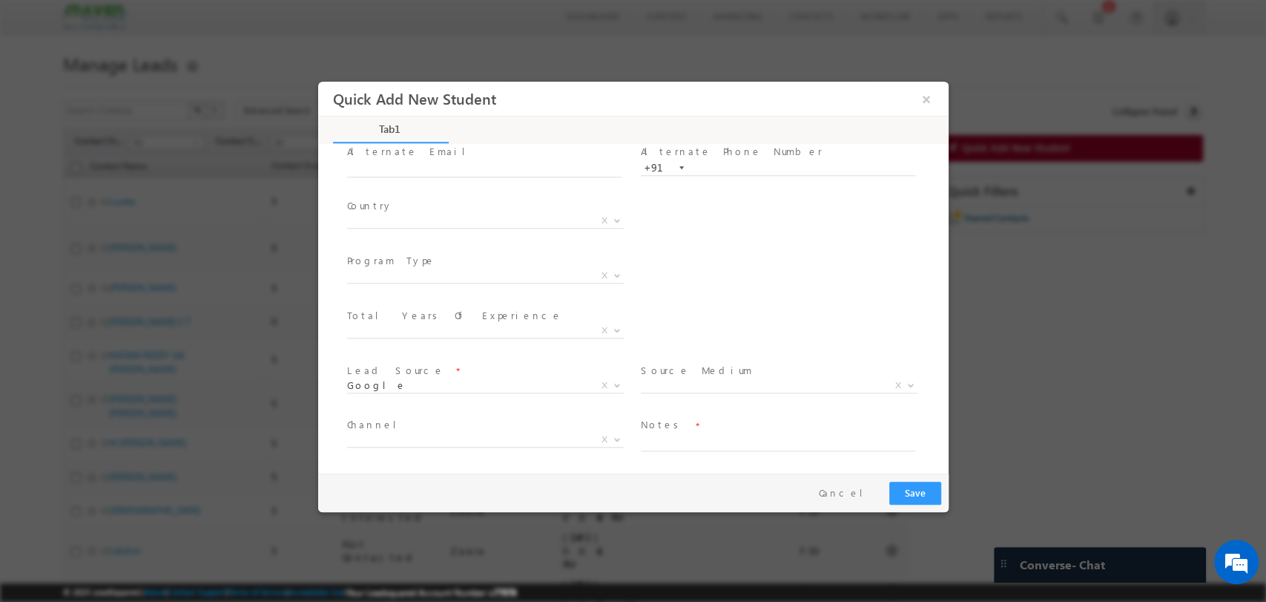
click at [699, 275] on div "City * X Others x Program Type * Long Term Short Term X" at bounding box center [645, 276] width 605 height 55
click at [547, 323] on span "X" at bounding box center [484, 330] width 277 height 15
click at [797, 252] on div "City * X Others x Program Type * Long Term Short Term X" at bounding box center [645, 276] width 605 height 55
click at [926, 105] on button "×" at bounding box center [925, 98] width 25 height 27
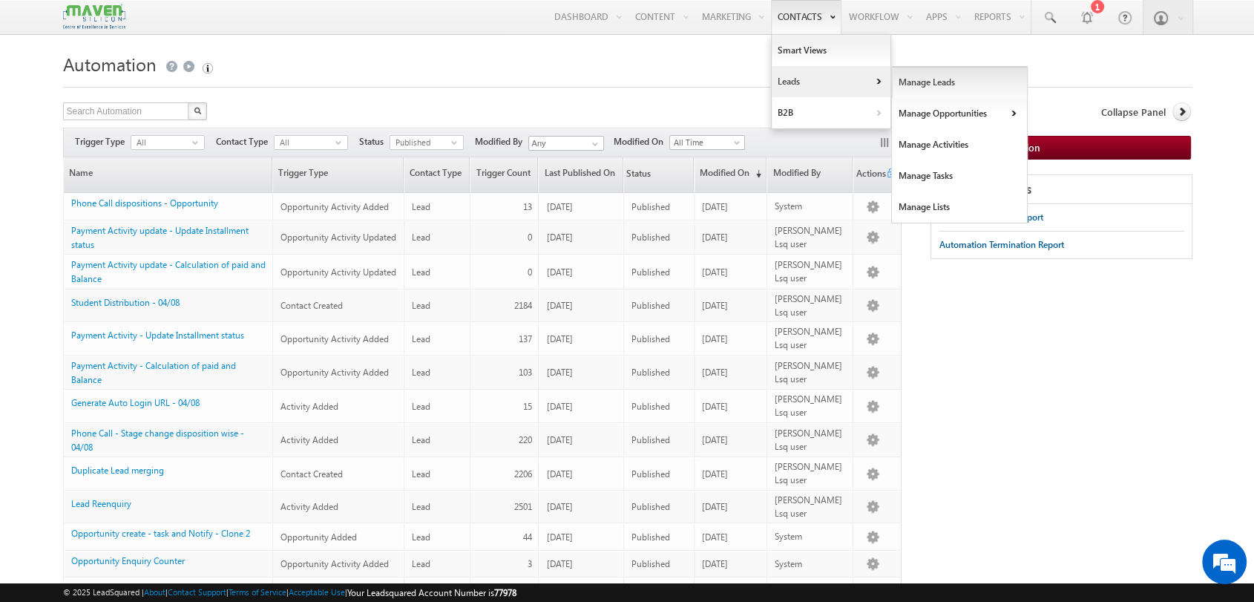
click at [906, 82] on link "Manage Leads" at bounding box center [960, 82] width 136 height 31
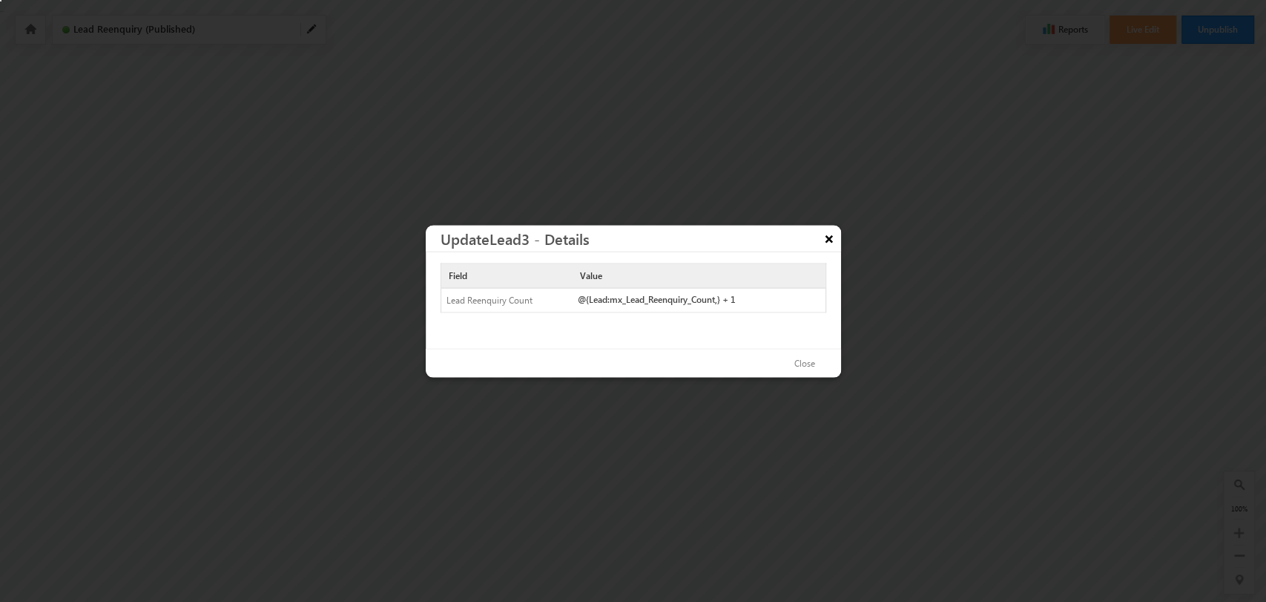
click at [821, 238] on button "×" at bounding box center [829, 238] width 24 height 26
click at [829, 239] on button "×" at bounding box center [829, 238] width 24 height 26
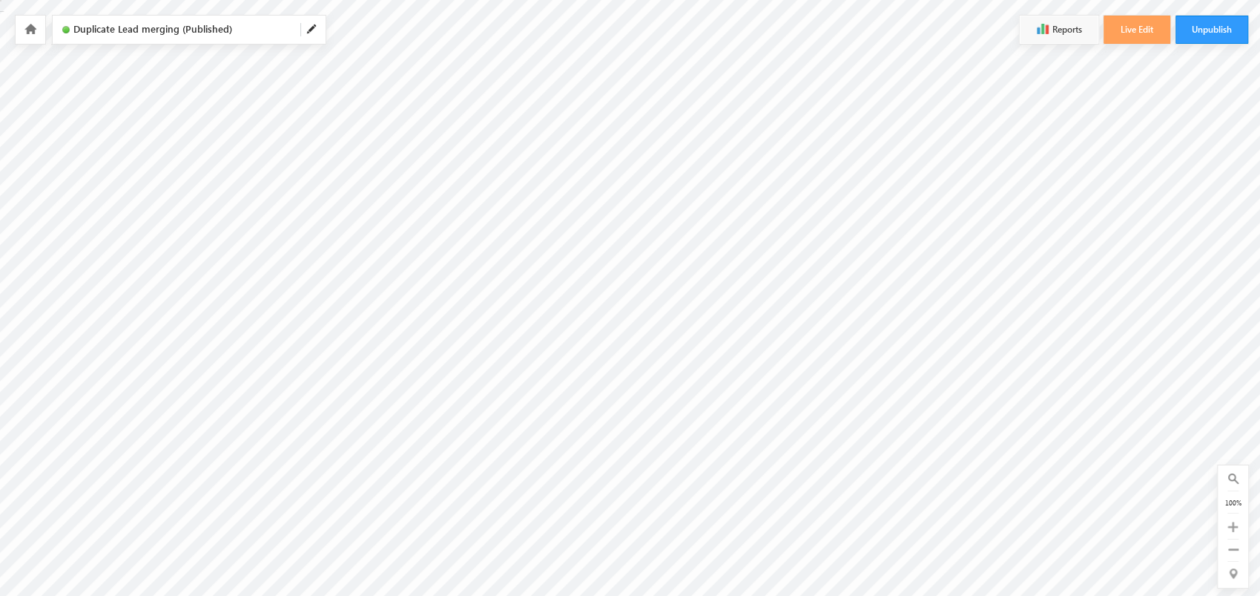
scroll to position [165, 0]
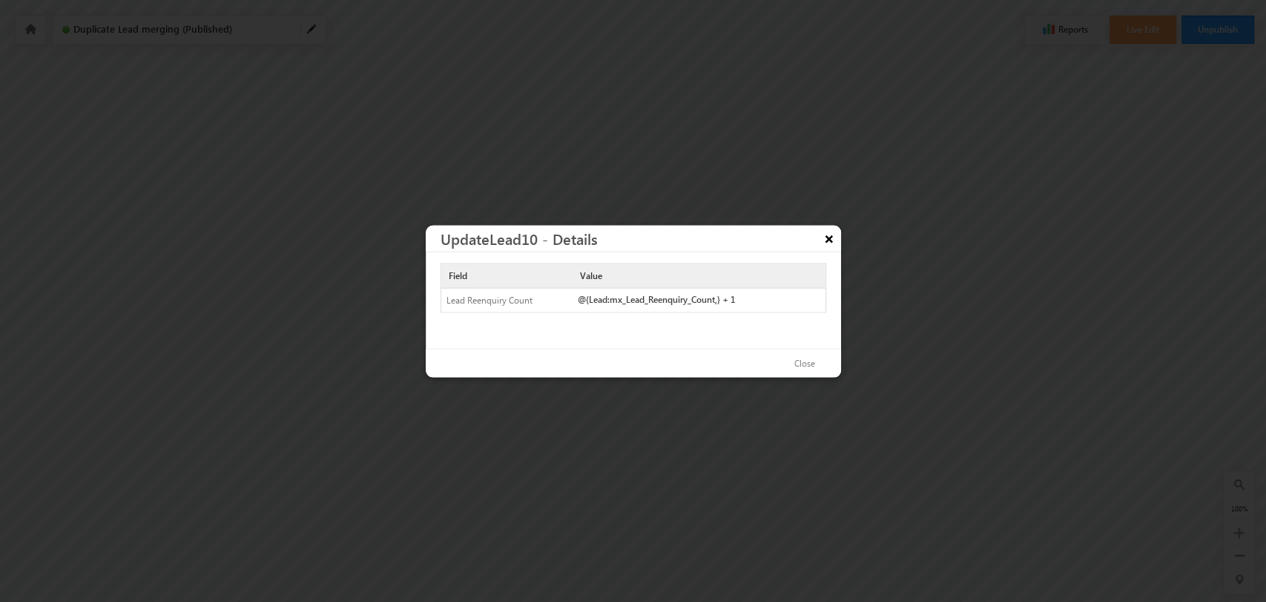
click at [832, 243] on button "×" at bounding box center [829, 238] width 24 height 26
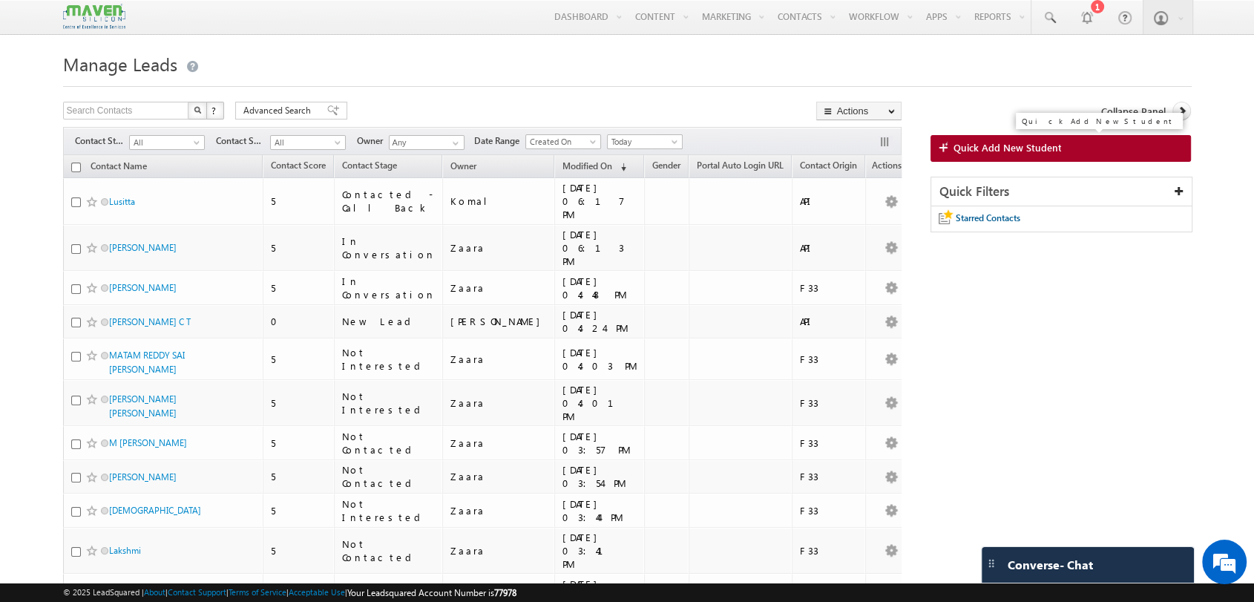
click at [1039, 141] on link "Quick Add New Student" at bounding box center [1060, 148] width 260 height 27
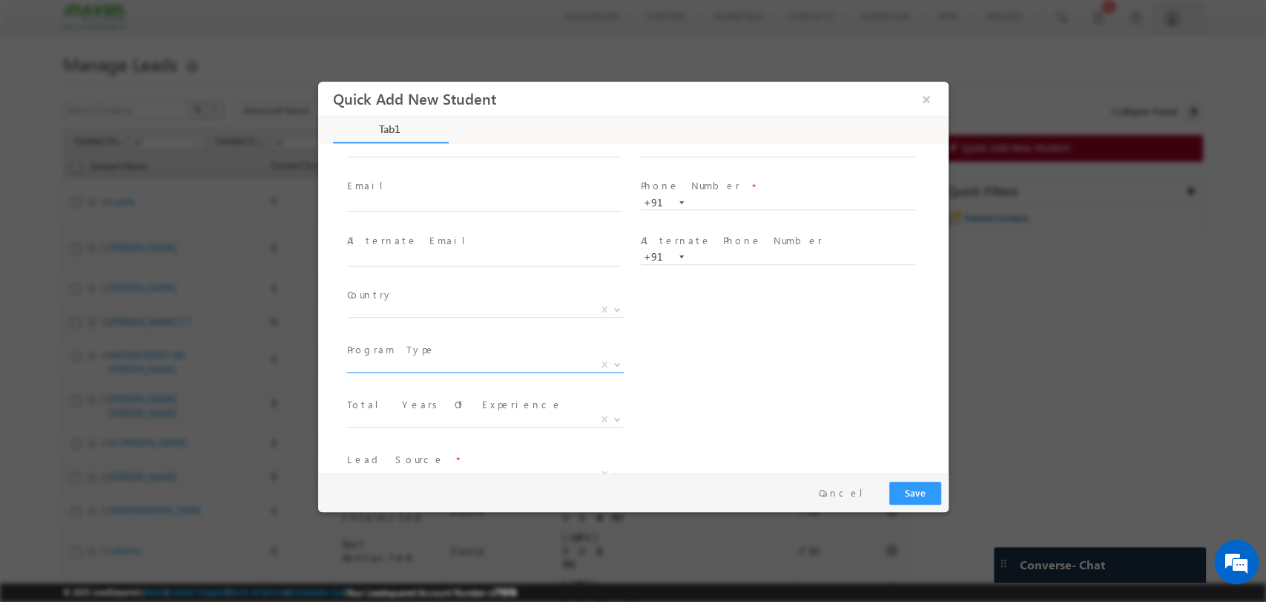
click at [443, 363] on span "X" at bounding box center [484, 364] width 277 height 15
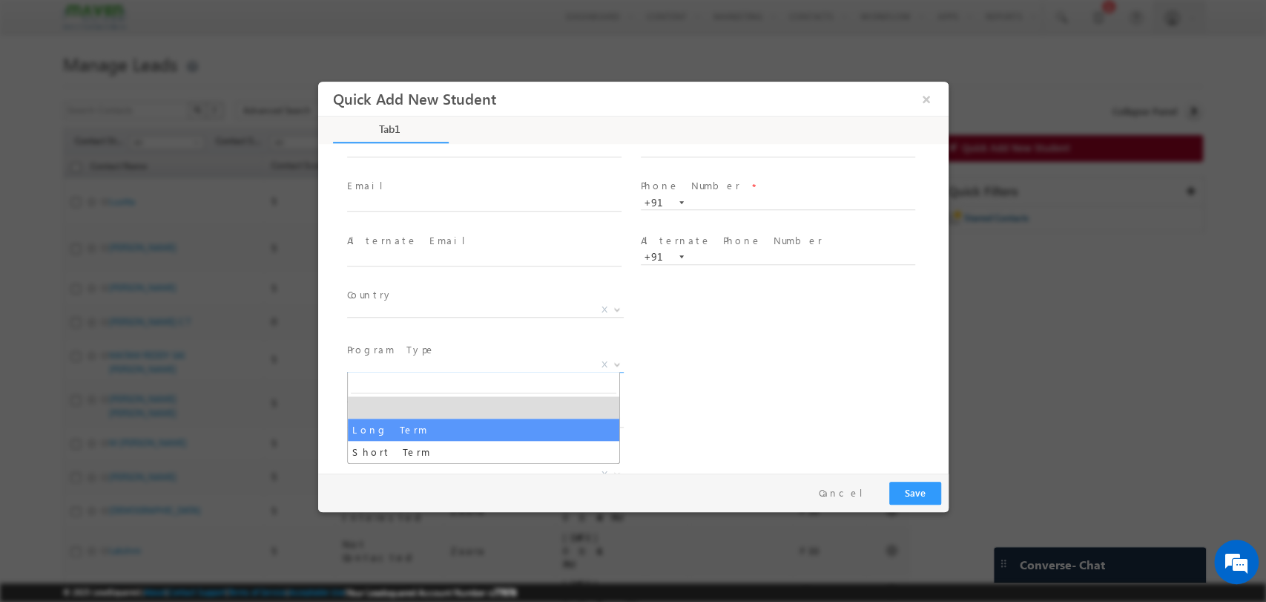
select select "Long Term"
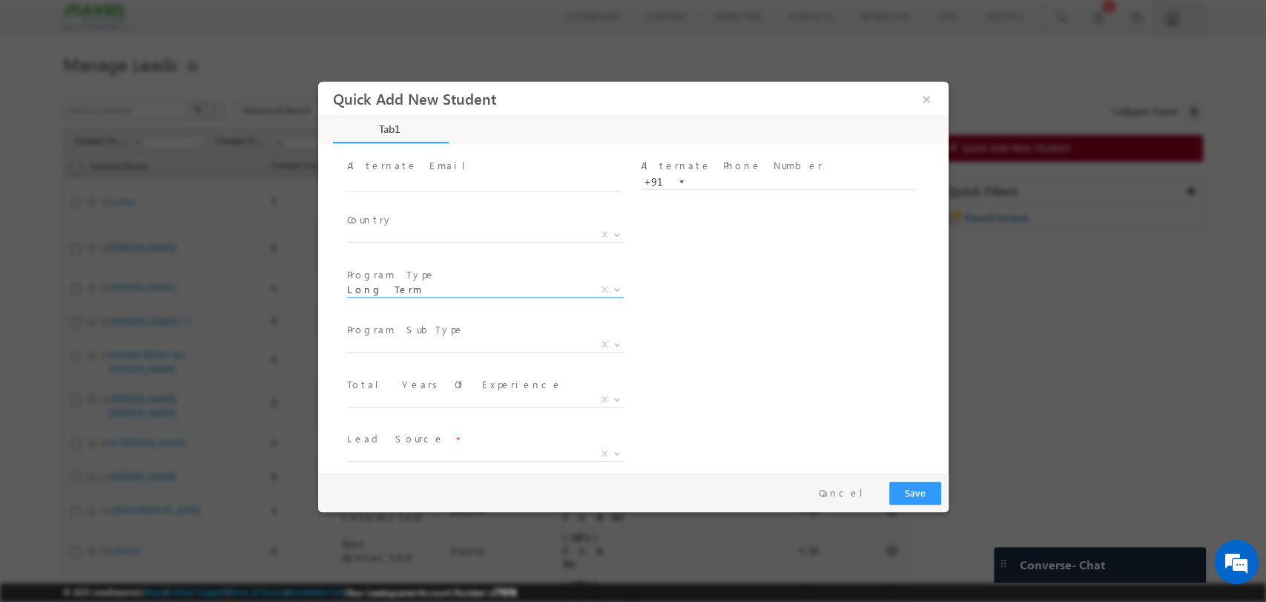
scroll to position [142, 0]
click at [456, 348] on span "X" at bounding box center [484, 342] width 277 height 15
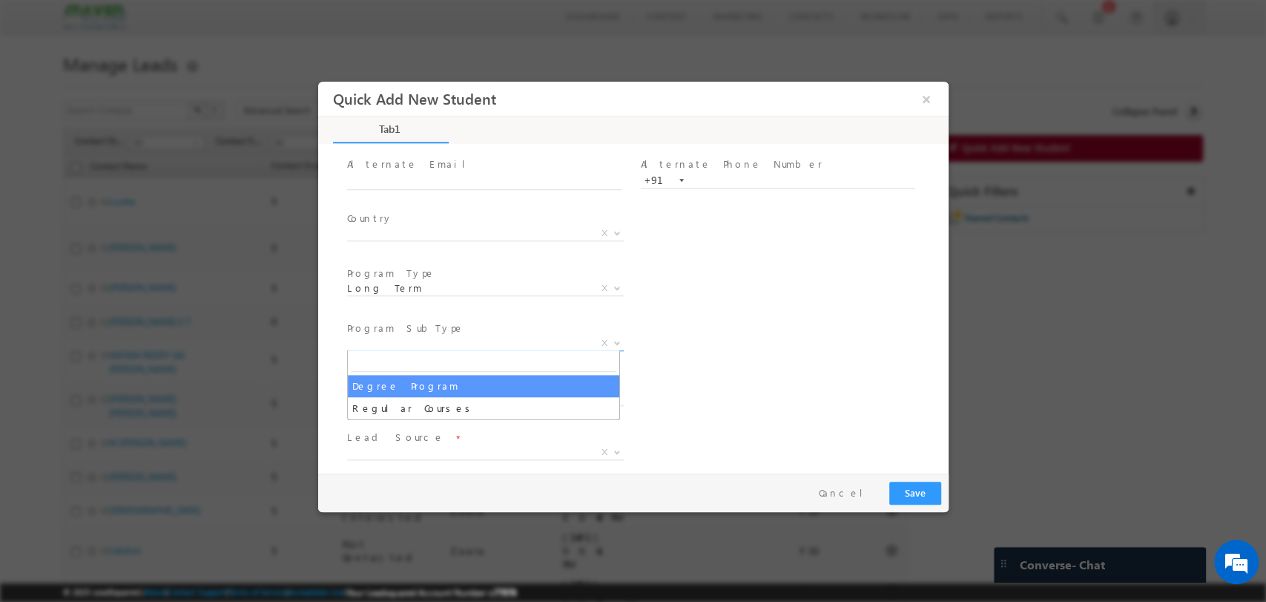
select select "Degree Program"
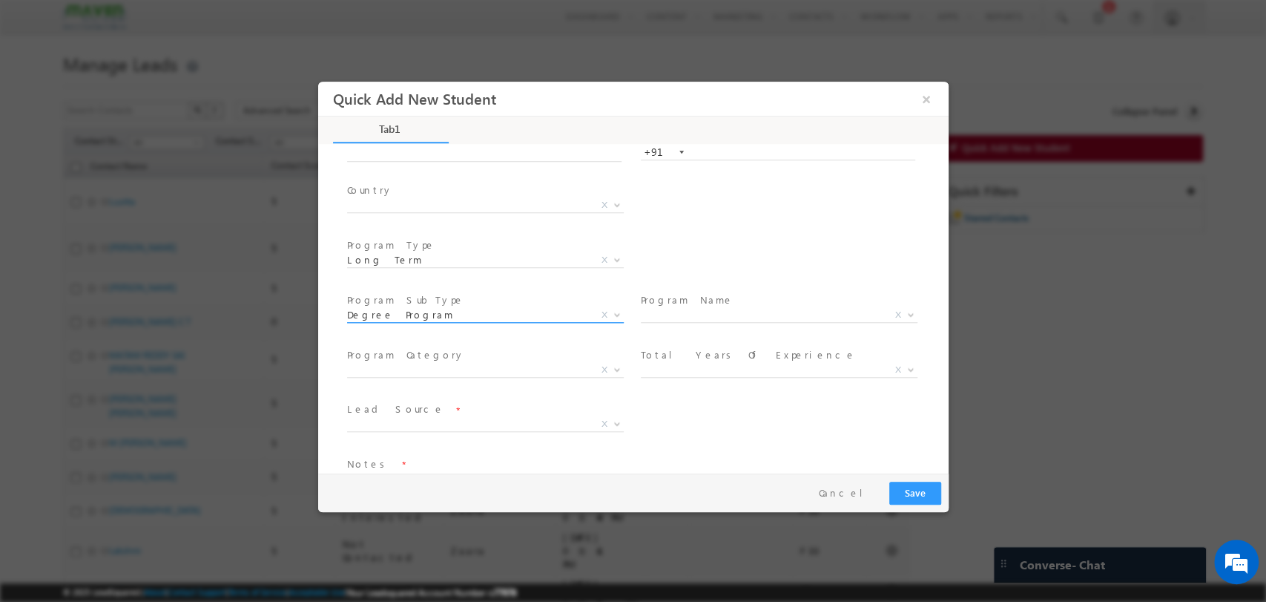
scroll to position [172, 0]
click at [665, 311] on span "X" at bounding box center [778, 313] width 277 height 15
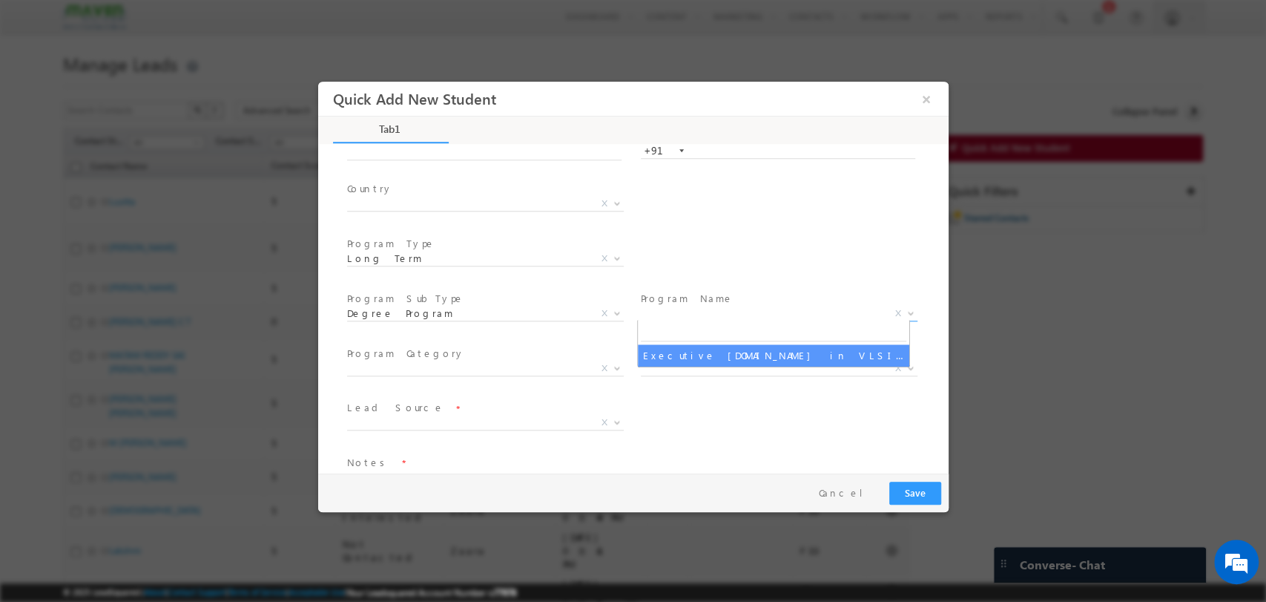
select select "Executive M.Tech in VLSI Design"
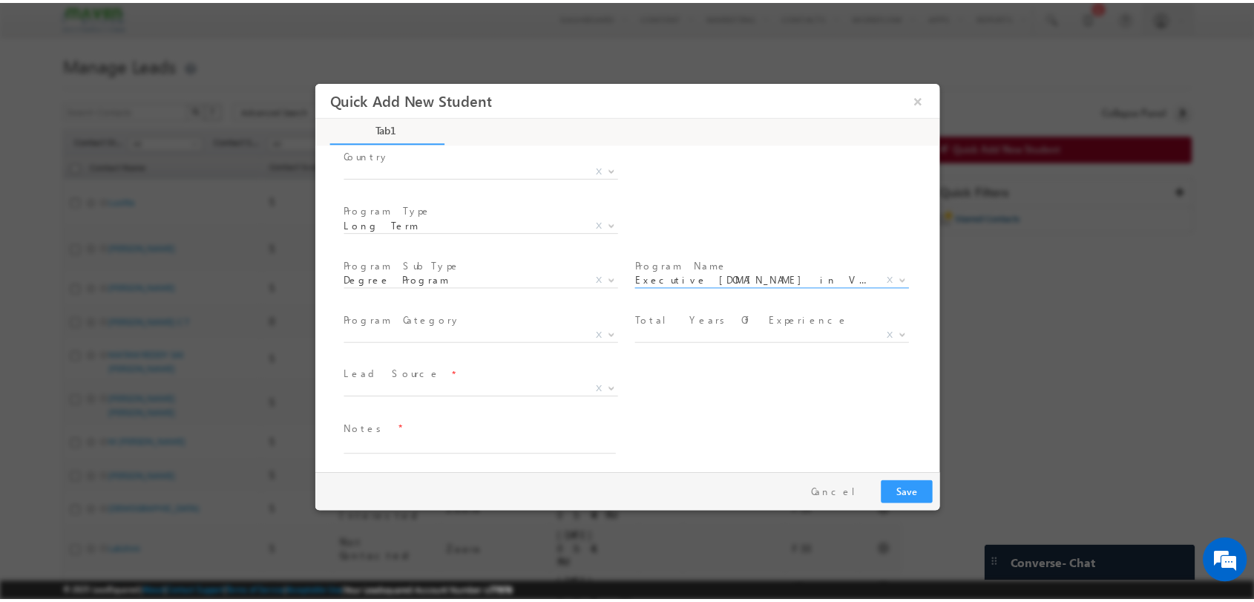
scroll to position [210, 0]
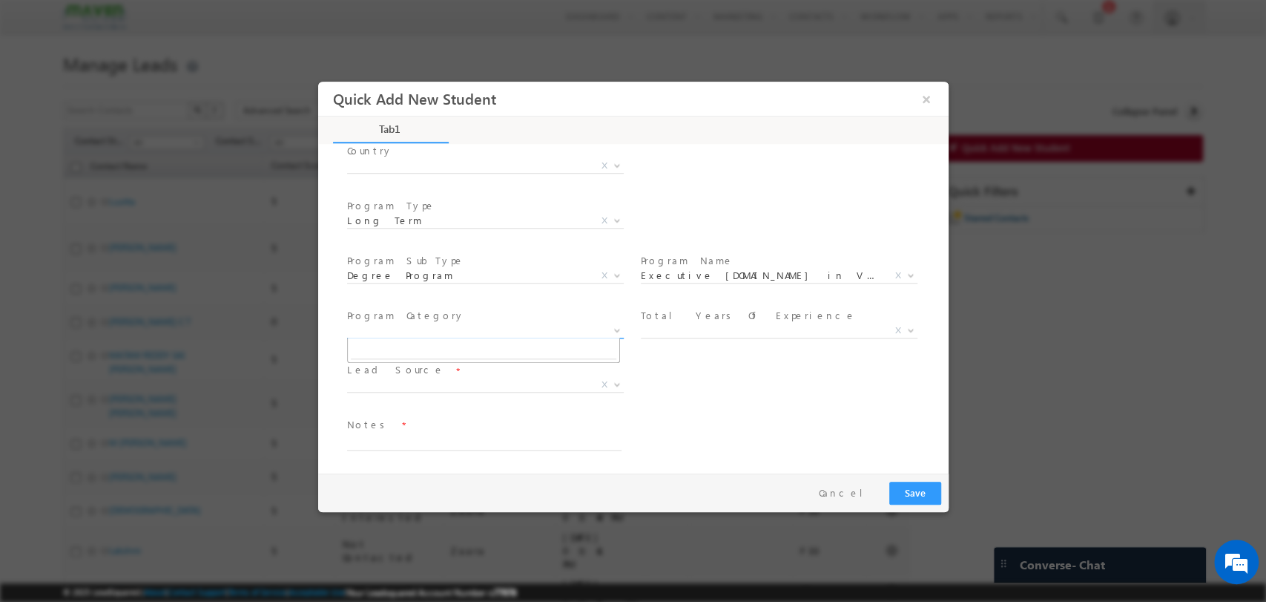
click at [430, 323] on span "X" at bounding box center [484, 330] width 277 height 15
select select "Offline"
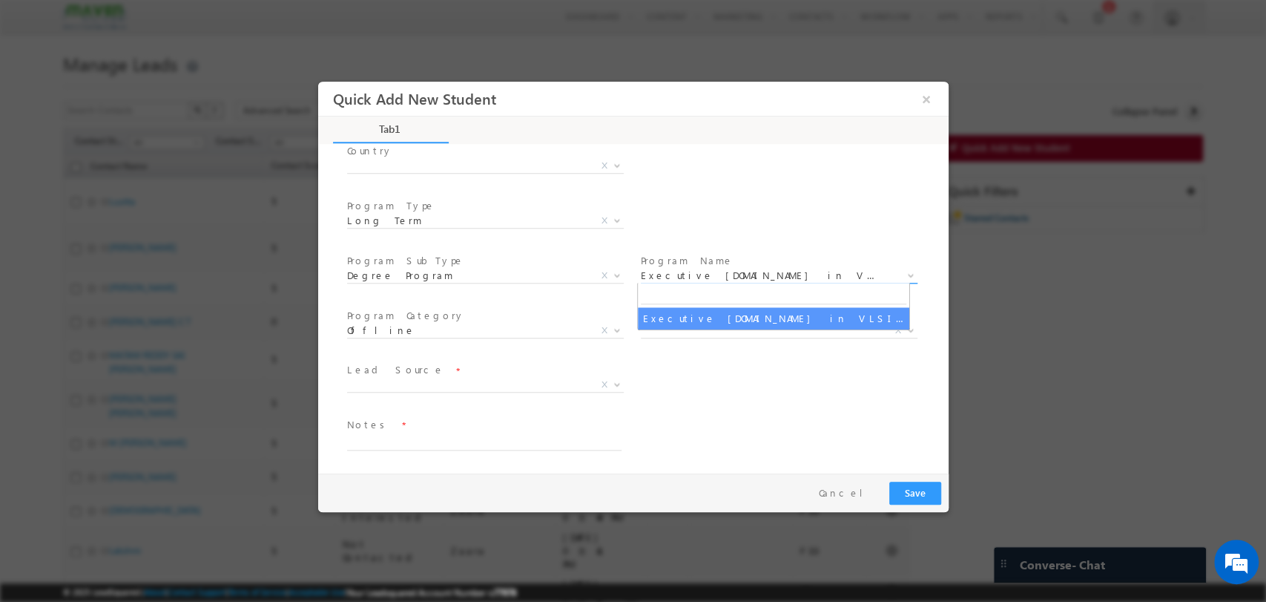
click at [684, 268] on span "Executive M.Tech in VLSI Design" at bounding box center [760, 274] width 241 height 13
click at [763, 242] on div "City * X Others x Program Type * Long Term Short Term Long Term X" at bounding box center [645, 221] width 605 height 55
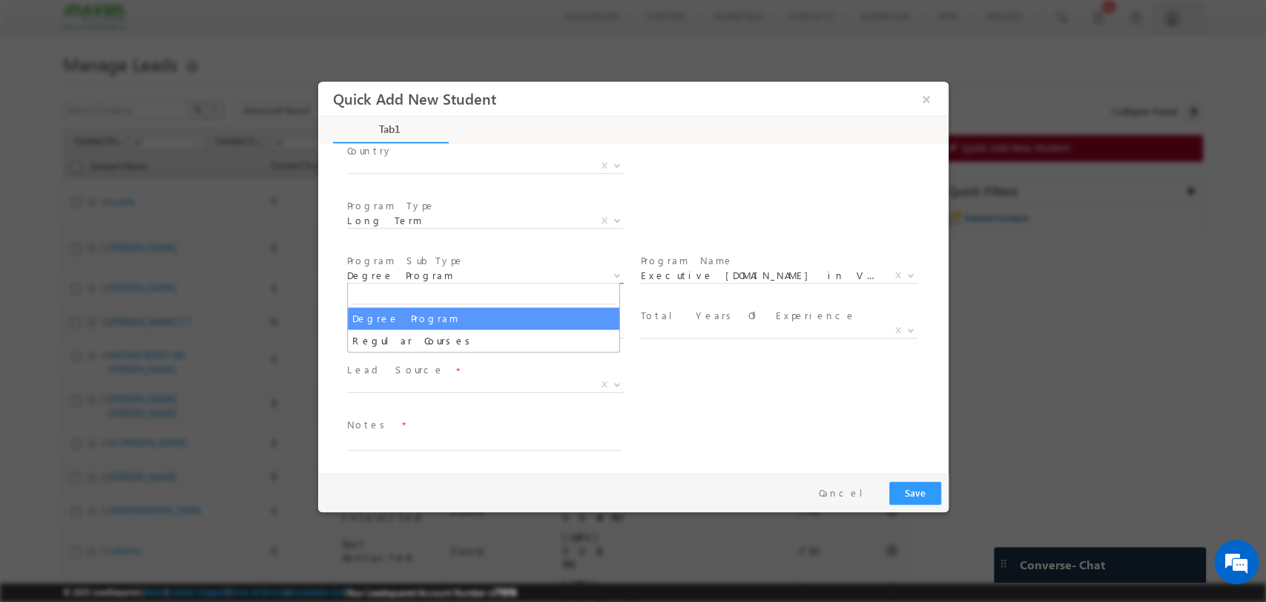
click at [452, 277] on span "Degree Program" at bounding box center [466, 274] width 241 height 13
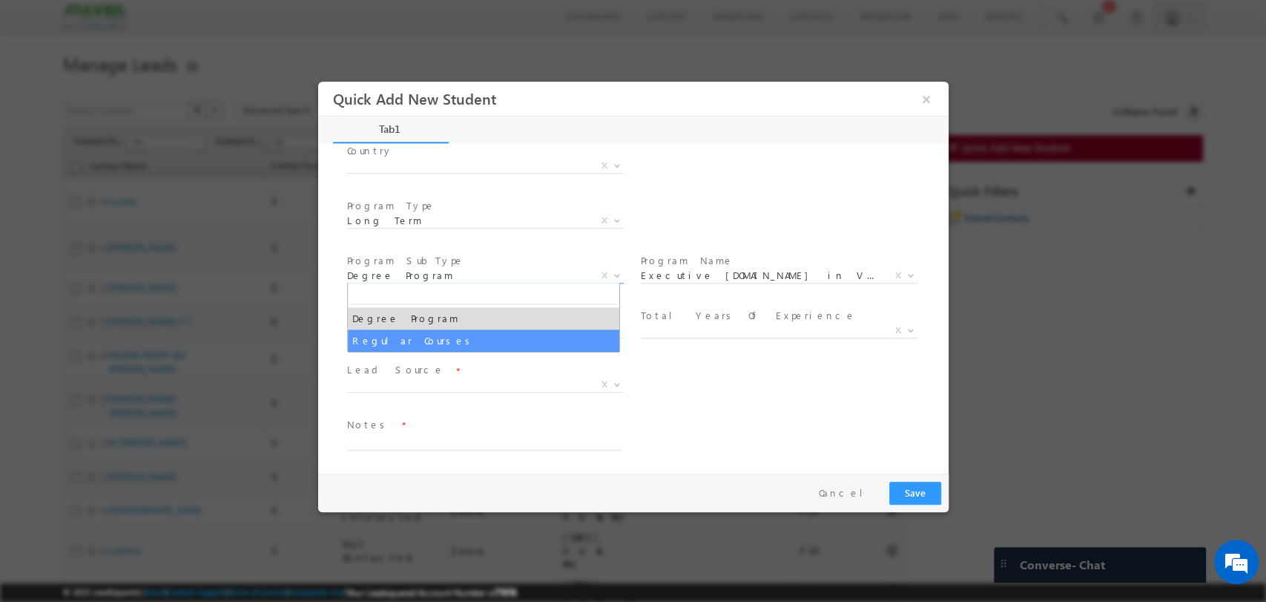
select select "Regular Courses"
select select
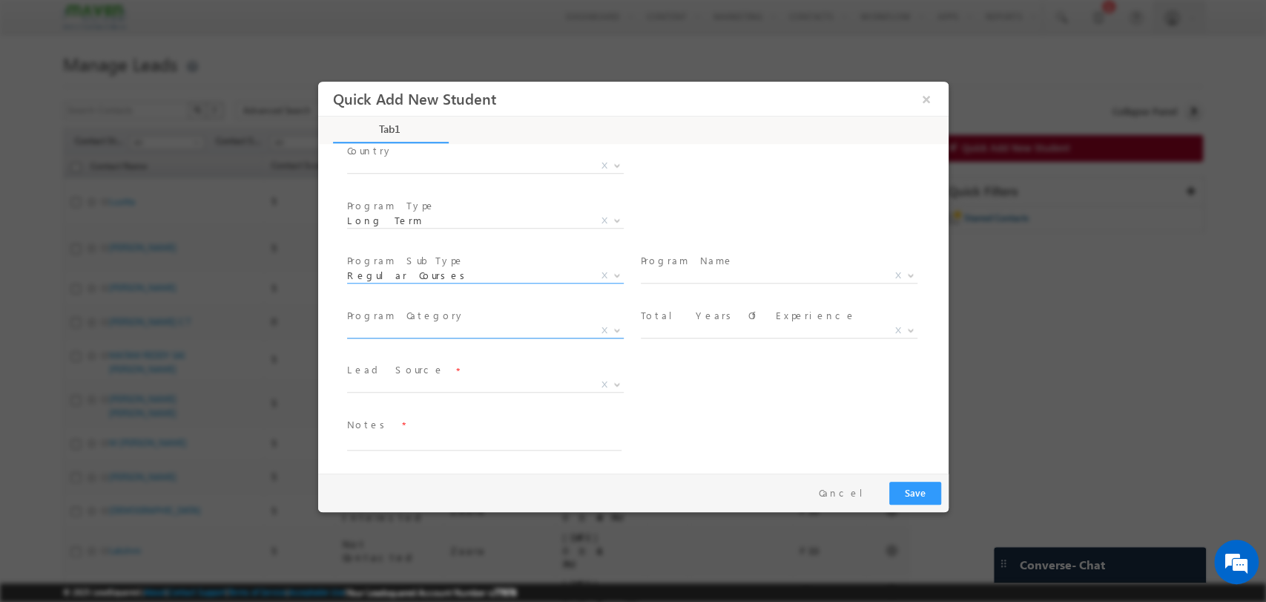
select select "Offline"
click at [710, 272] on span "X" at bounding box center [778, 275] width 277 height 15
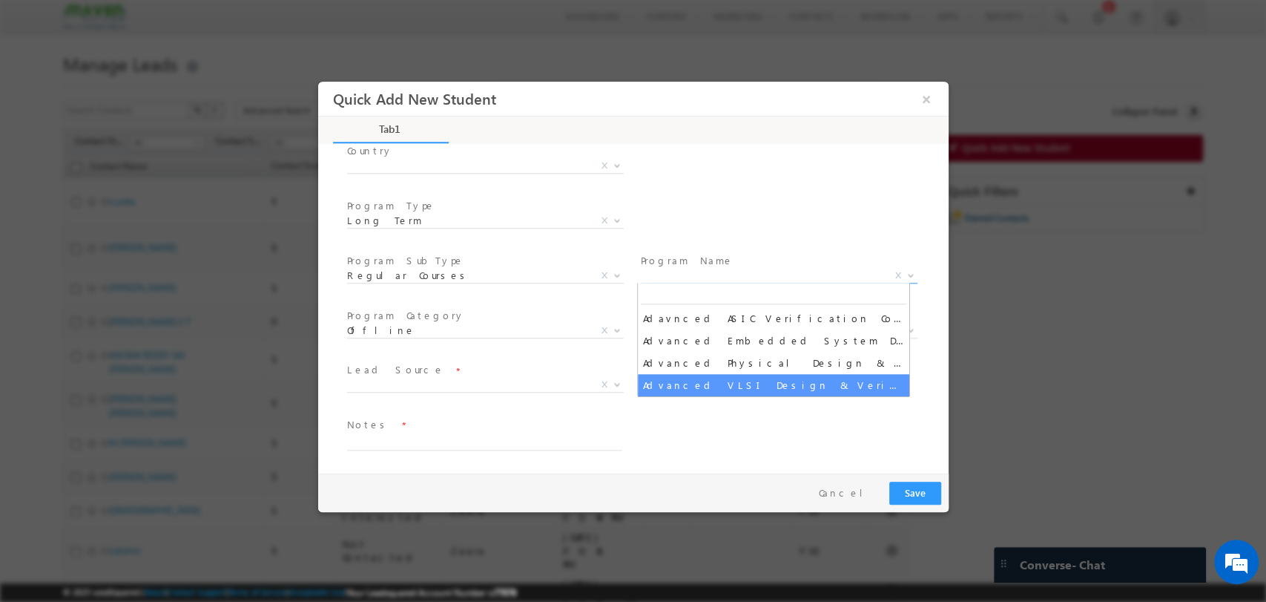
select select "Advanced VLSI Design & Verification Course"
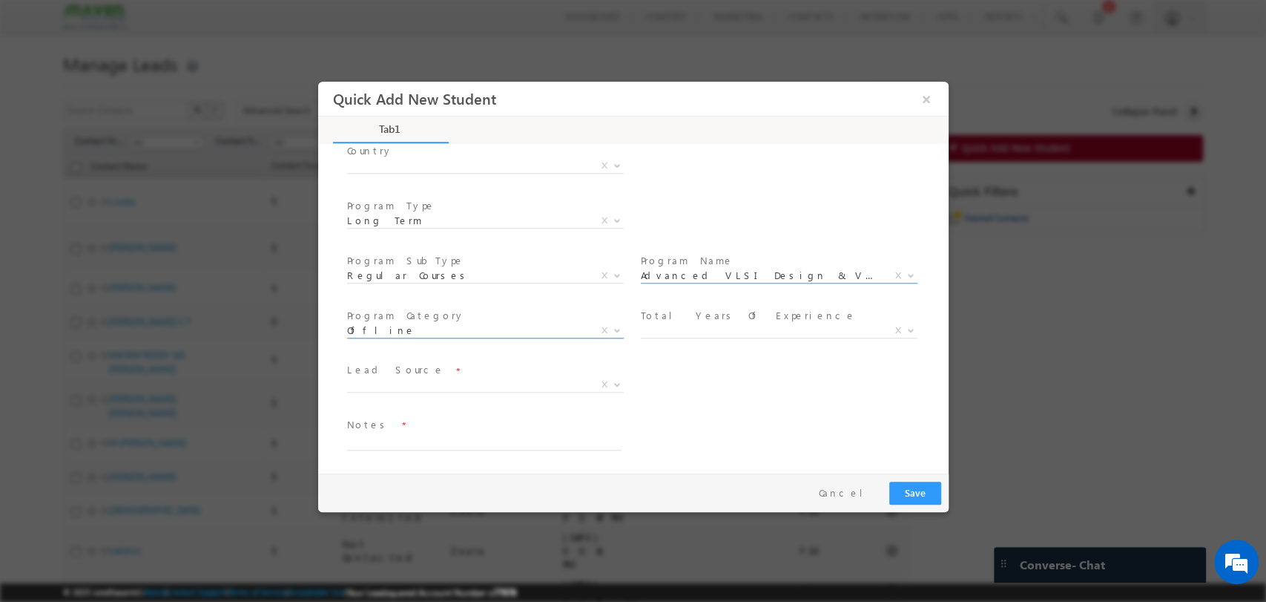
click at [423, 330] on span "Offline" at bounding box center [466, 329] width 241 height 13
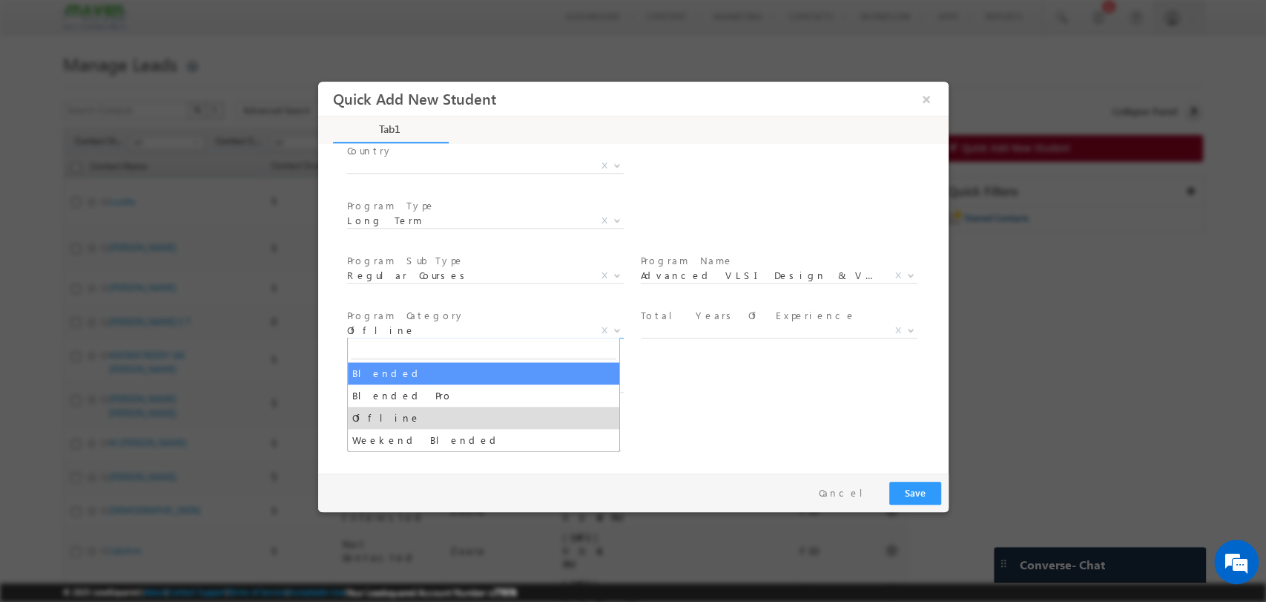
select select "Blended"
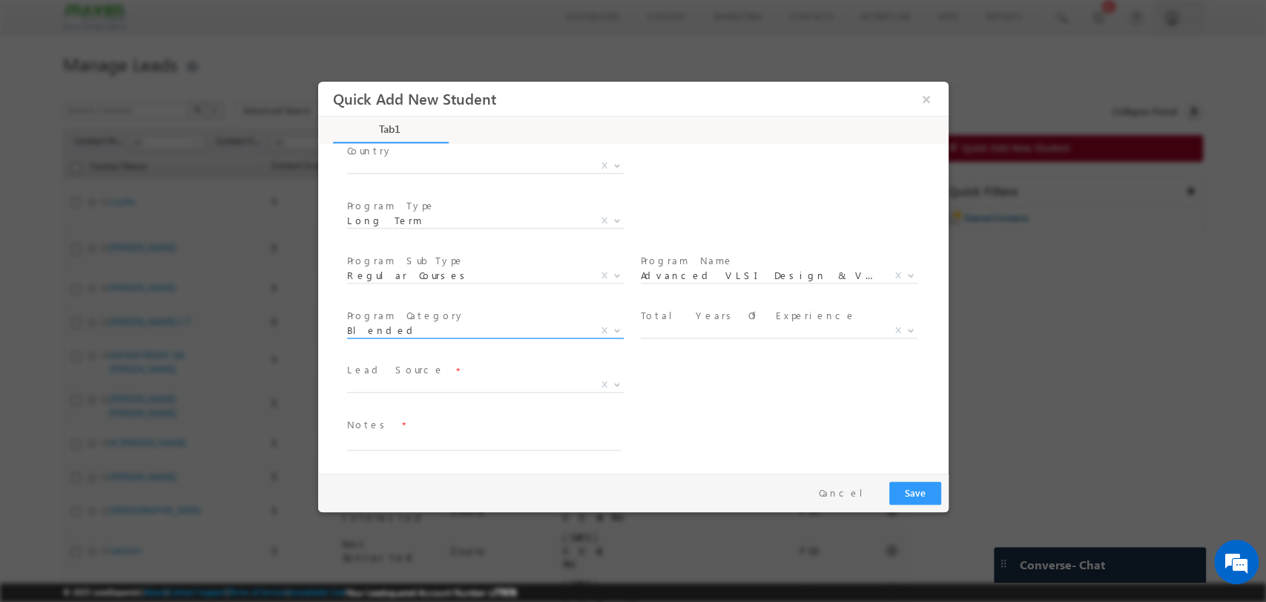
click at [435, 333] on span "Blended" at bounding box center [466, 329] width 241 height 13
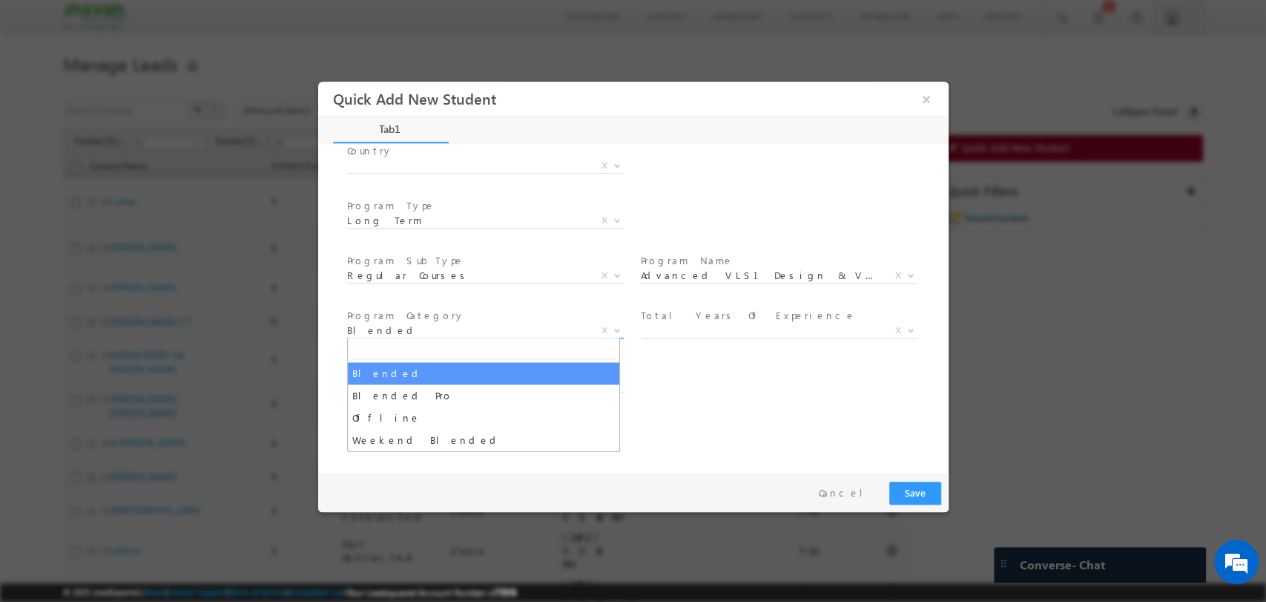
click at [465, 320] on span "Program Category *" at bounding box center [483, 315] width 274 height 16
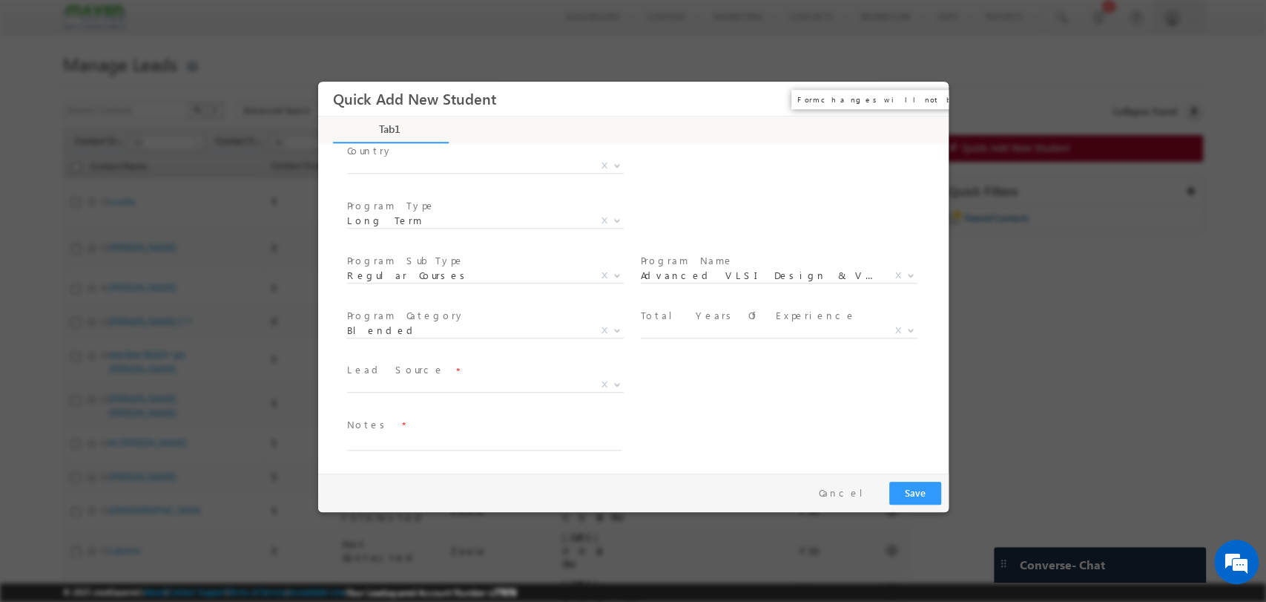
click at [918, 101] on button "×" at bounding box center [925, 98] width 25 height 27
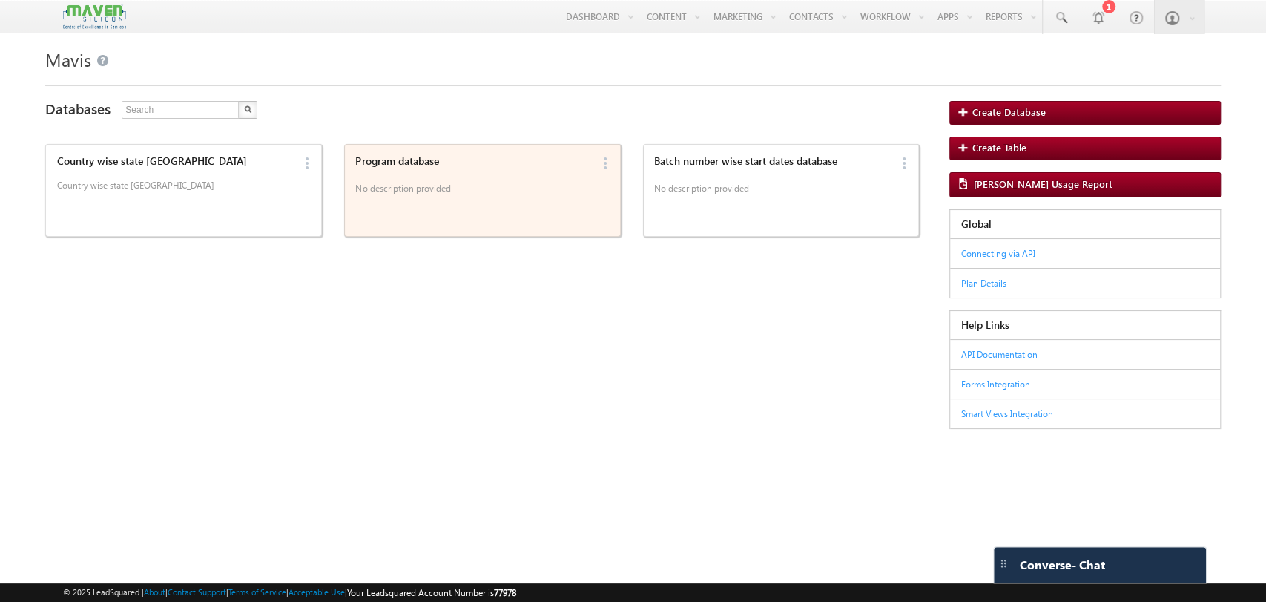
click at [447, 204] on div "Program database No description provided" at bounding box center [471, 190] width 240 height 79
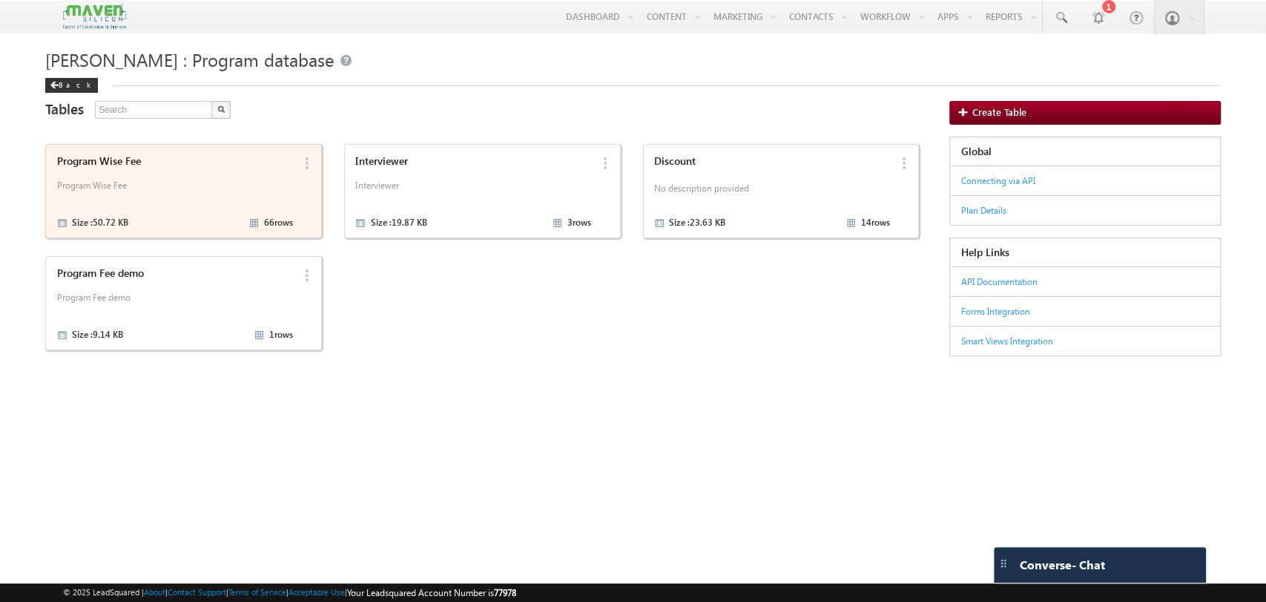
click at [131, 200] on p "Program Wise Fee" at bounding box center [175, 191] width 236 height 22
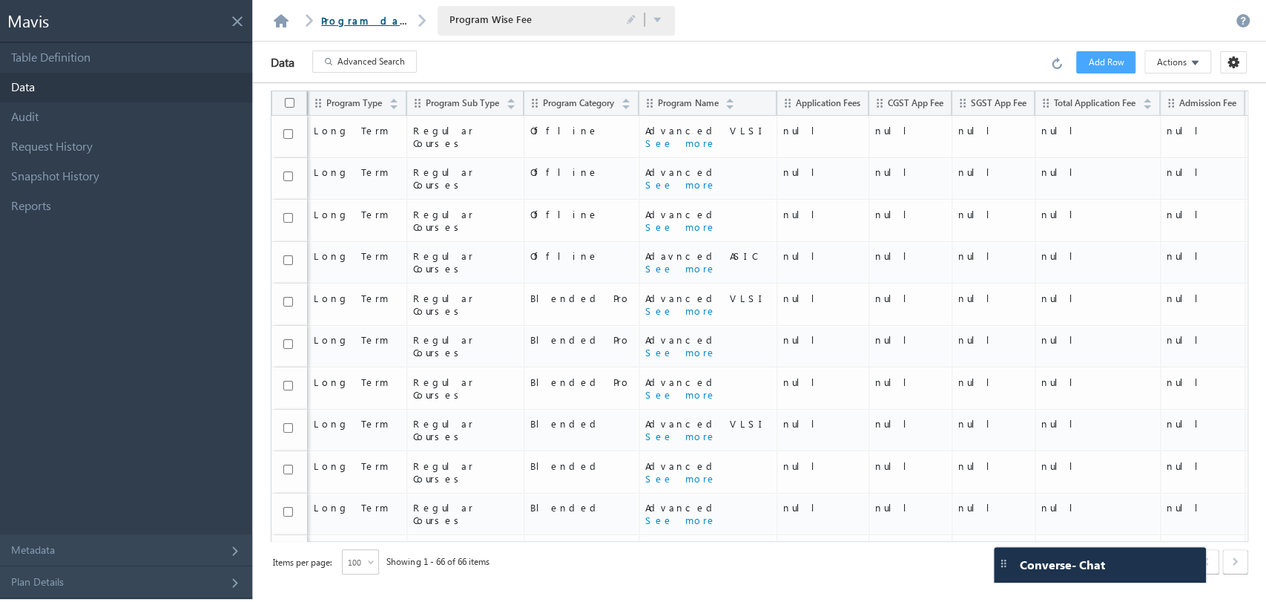
click at [354, 20] on link "Program database" at bounding box center [388, 20] width 134 height 13
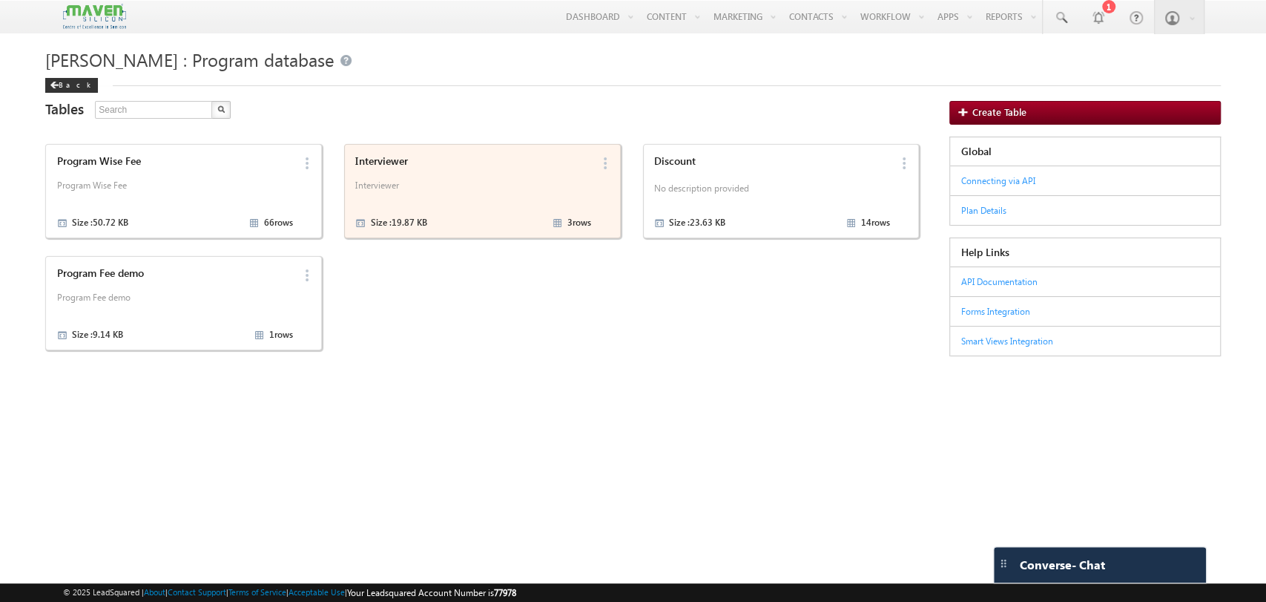
click at [491, 208] on div "Interviewer Interviewer Size : 19.87 KB 3 rows" at bounding box center [471, 191] width 240 height 81
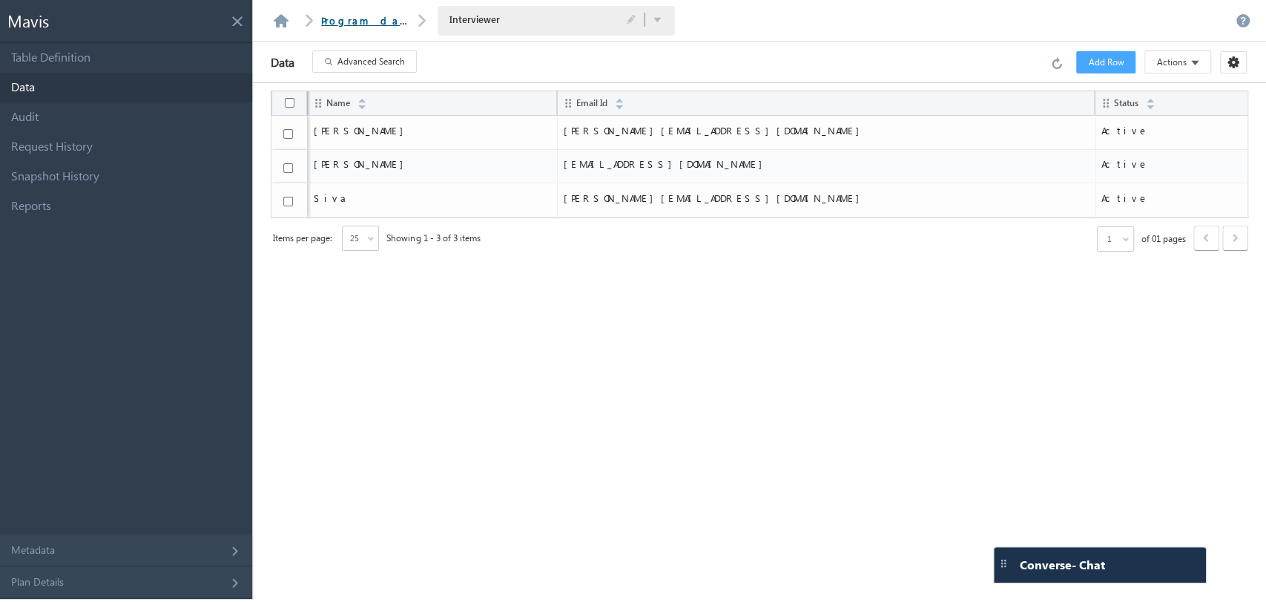
click at [356, 20] on link "Program database" at bounding box center [388, 20] width 134 height 13
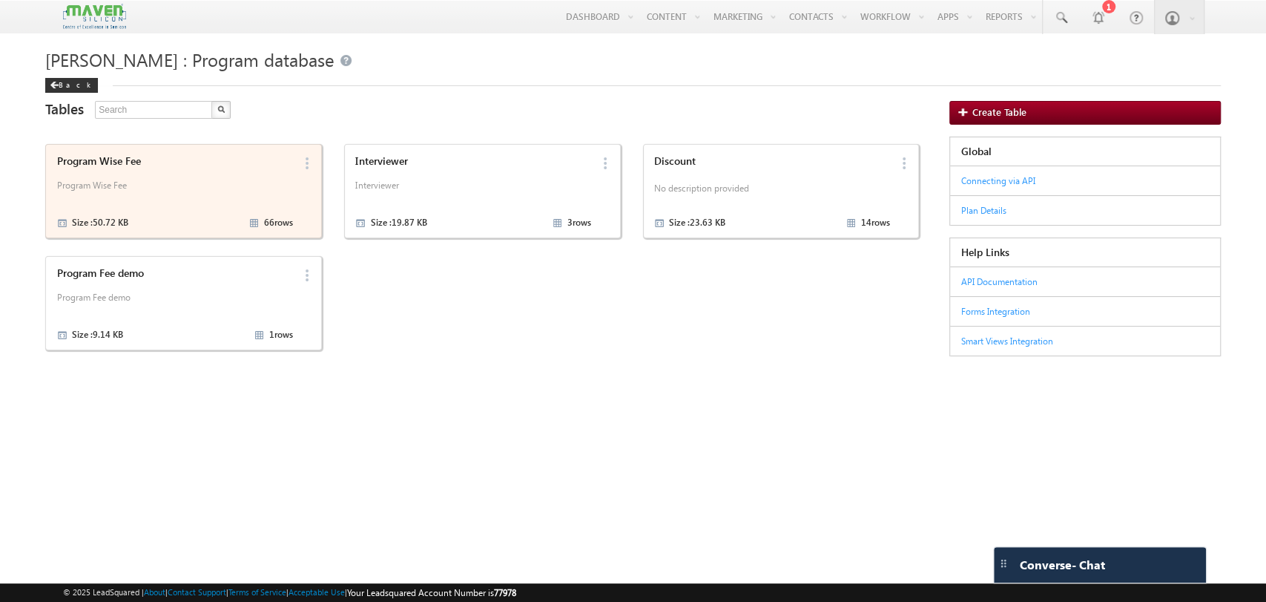
click at [207, 204] on div "Program Wise Fee Program Wise Fee Size : 50.72 KB 66 rows" at bounding box center [172, 191] width 240 height 81
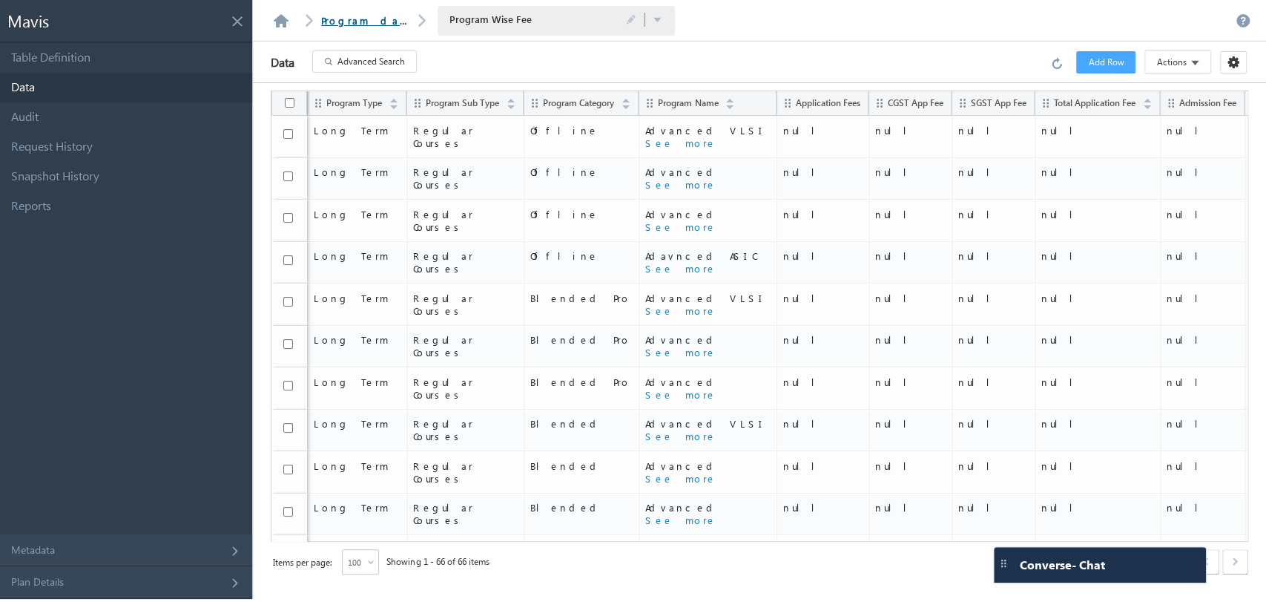
click at [355, 22] on link "Program database" at bounding box center [388, 20] width 134 height 13
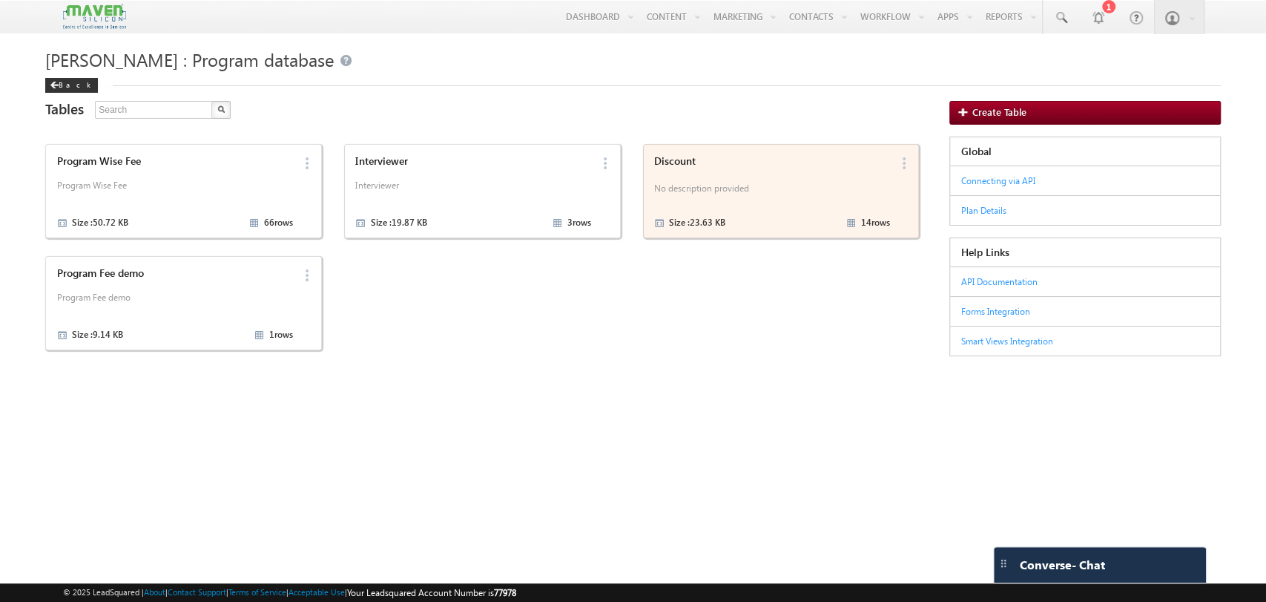
click at [702, 203] on div "Discount No description provided Size : 23.63 KB 14 rows" at bounding box center [770, 191] width 240 height 81
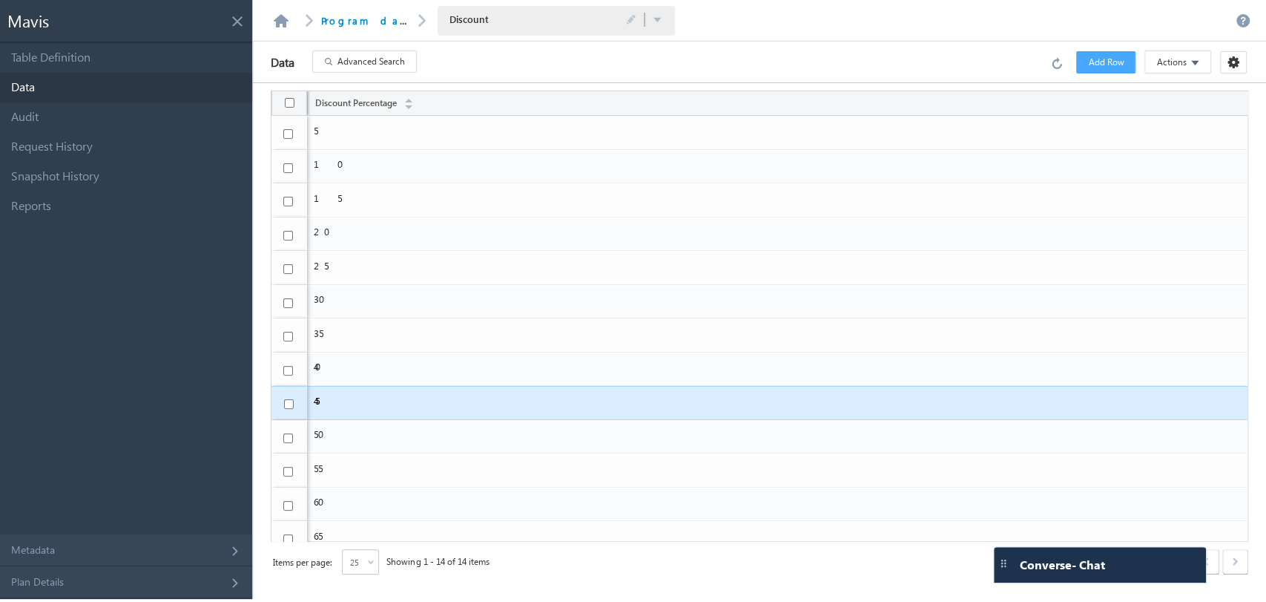
scroll to position [45, 0]
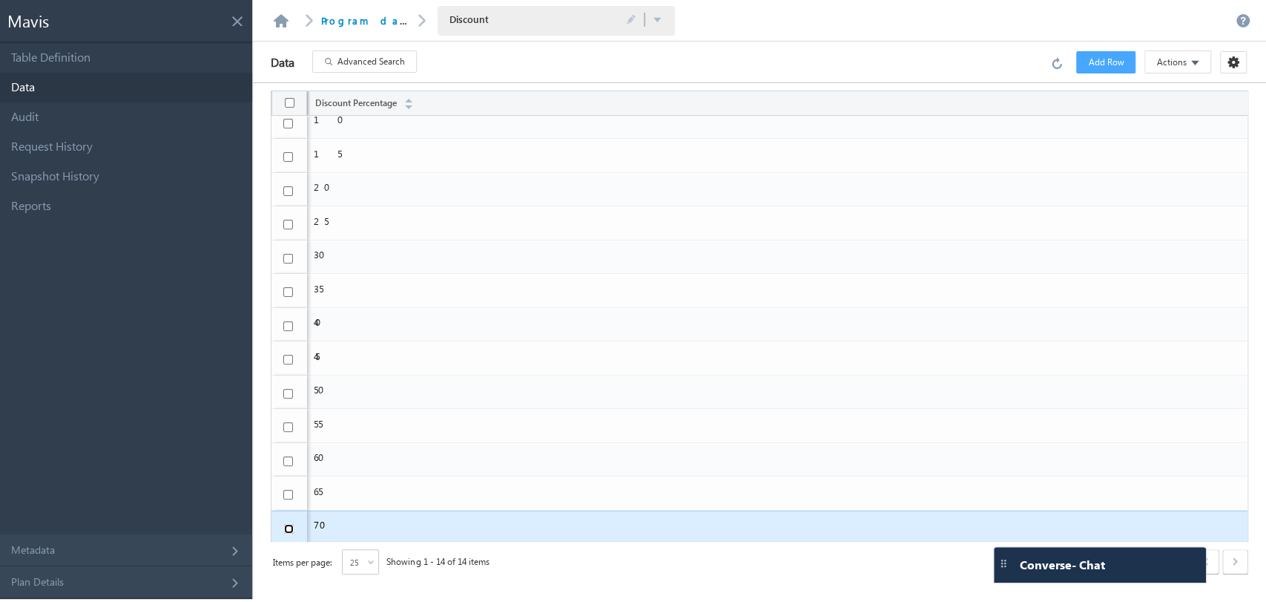
click at [290, 525] on input "checkbox" at bounding box center [289, 529] width 10 height 10
checkbox input "true"
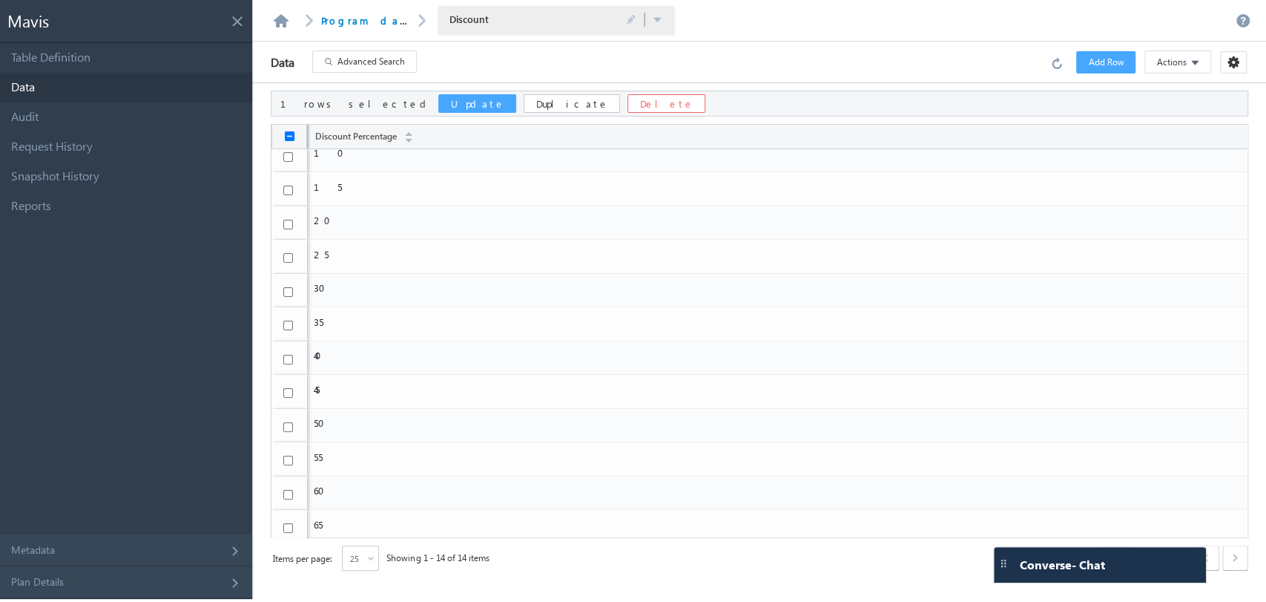
click at [487, 67] on div "Data Advanced Search Error processing your request. Add Row Actions Import via …" at bounding box center [759, 63] width 1013 height 42
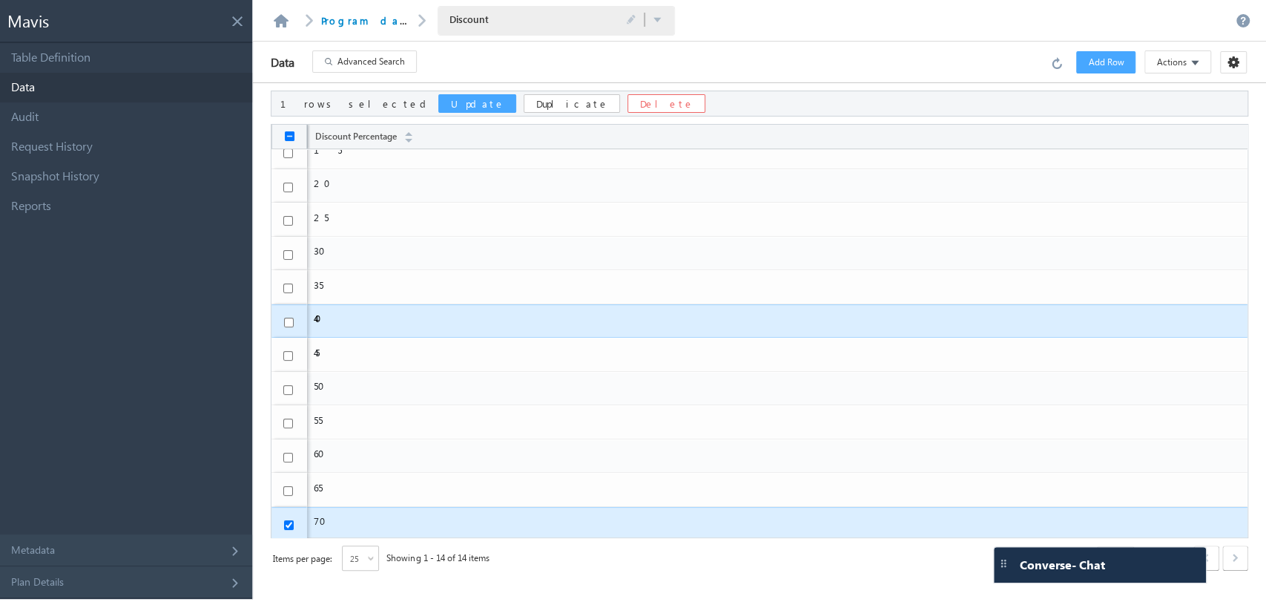
scroll to position [0, 0]
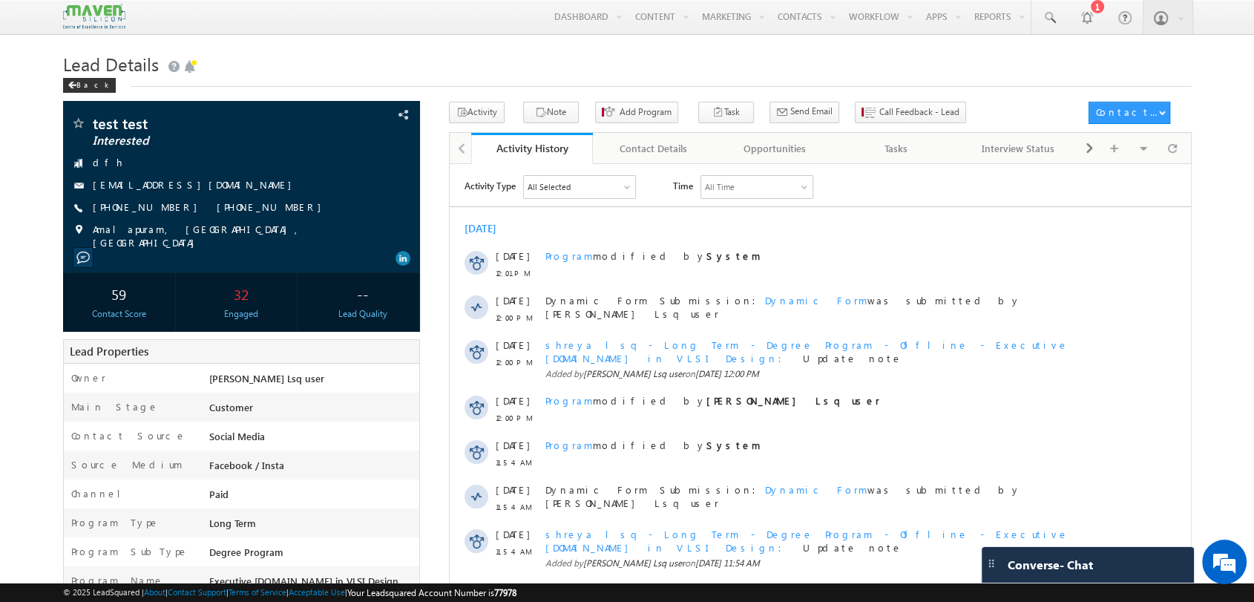
click at [481, 50] on h1 "Lead Details" at bounding box center [627, 62] width 1128 height 29
click at [471, 44] on body "Menu [PERSON_NAME] Lsq user [PERSON_NAME] shran it202 1@gma [DOMAIN_NAME] m" at bounding box center [627, 515] width 1254 height 1030
click at [626, 161] on link "Contact Details" at bounding box center [654, 148] width 122 height 31
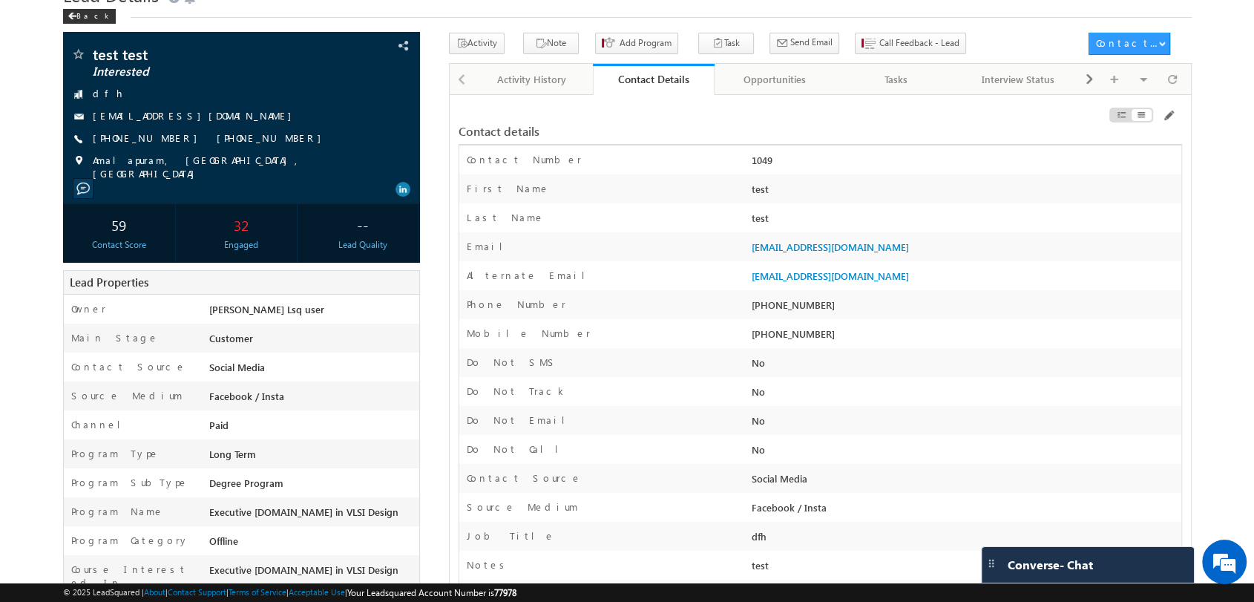
scroll to position [71, 0]
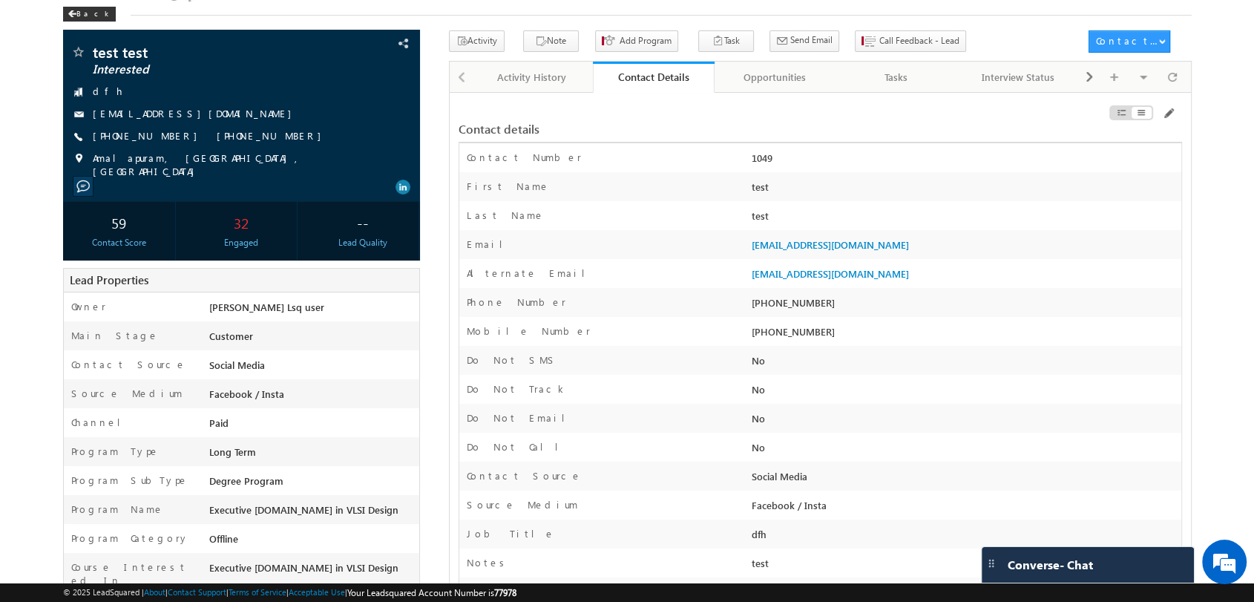
drag, startPoint x: 777, startPoint y: 159, endPoint x: 748, endPoint y: 160, distance: 29.7
click at [748, 160] on div "1049" at bounding box center [964, 161] width 433 height 21
click at [782, 160] on div "1049" at bounding box center [964, 161] width 433 height 21
drag, startPoint x: 781, startPoint y: 160, endPoint x: 748, endPoint y: 160, distance: 32.6
click at [748, 160] on div "1049" at bounding box center [964, 161] width 433 height 21
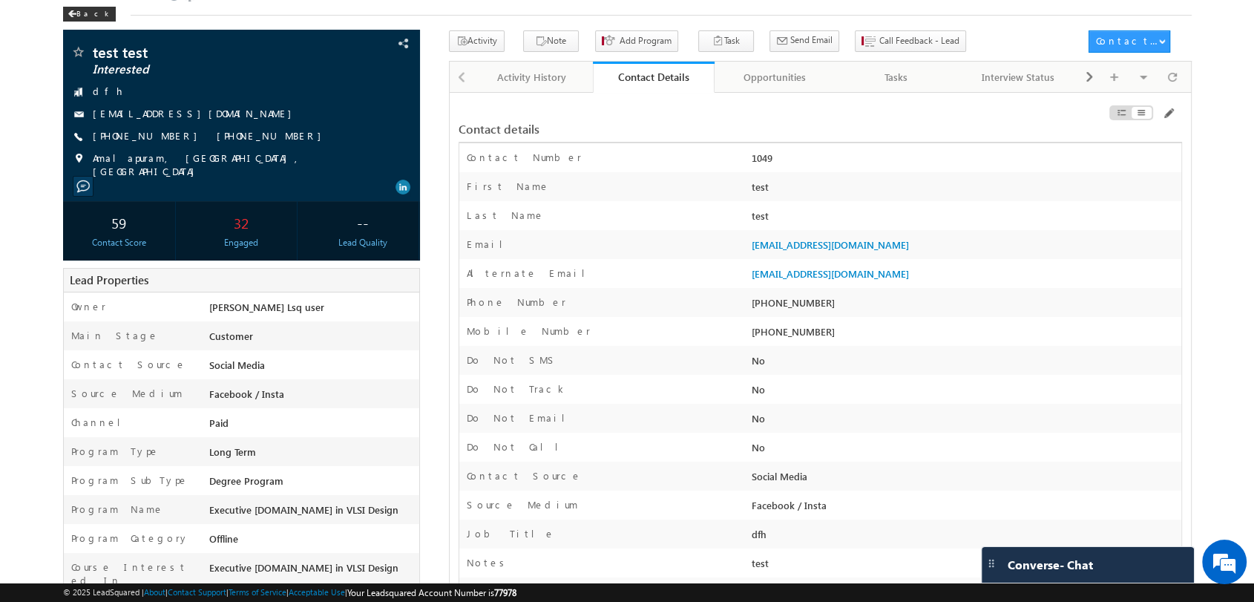
click at [820, 159] on div "1049" at bounding box center [964, 161] width 433 height 21
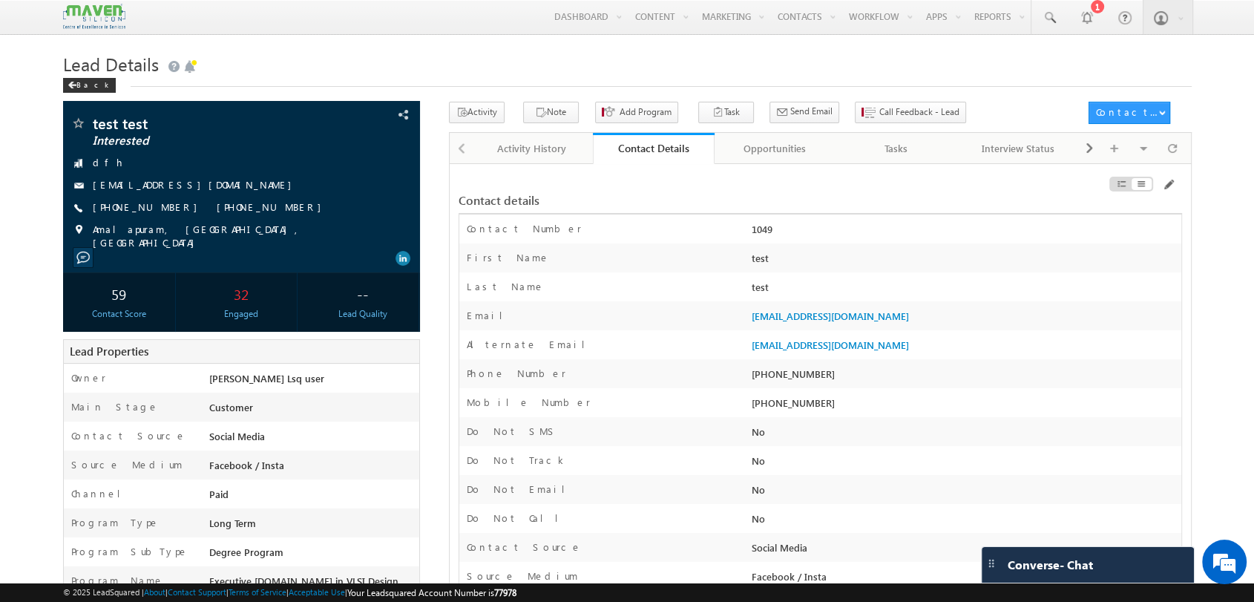
drag, startPoint x: 781, startPoint y: 234, endPoint x: 751, endPoint y: 234, distance: 30.4
click at [751, 234] on div "1049" at bounding box center [964, 232] width 433 height 21
click at [816, 184] on div "Contact details" at bounding box center [819, 193] width 723 height 28
drag, startPoint x: 773, startPoint y: 234, endPoint x: 753, endPoint y: 234, distance: 20.0
click at [753, 234] on div "1049" at bounding box center [964, 232] width 433 height 21
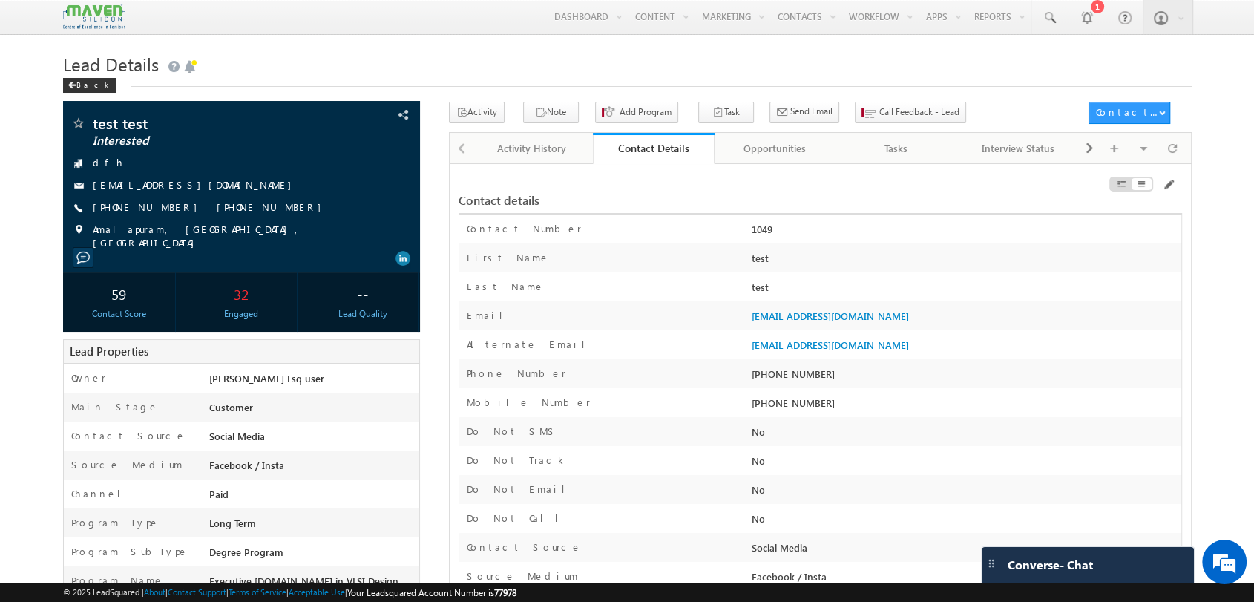
click at [782, 188] on div "Contact details" at bounding box center [819, 193] width 723 height 28
drag, startPoint x: 789, startPoint y: 233, endPoint x: 753, endPoint y: 233, distance: 36.3
click at [753, 233] on div "1049" at bounding box center [964, 232] width 433 height 21
click at [795, 207] on div "Contact details" at bounding box center [696, 200] width 476 height 13
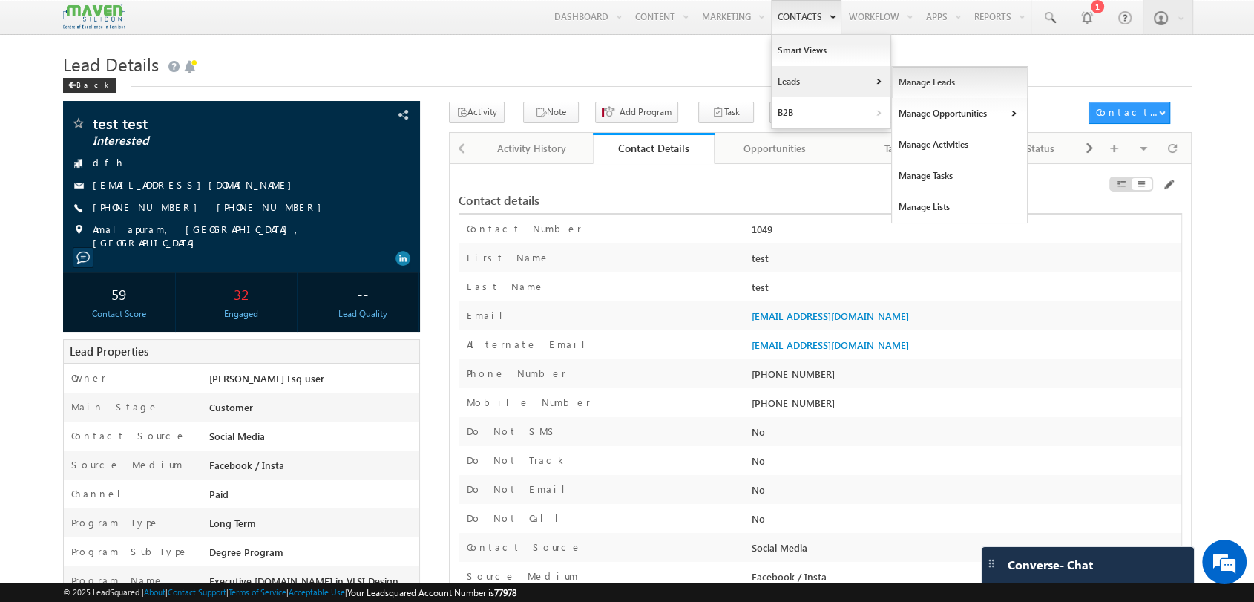
click at [932, 77] on link "Manage Leads" at bounding box center [960, 82] width 136 height 31
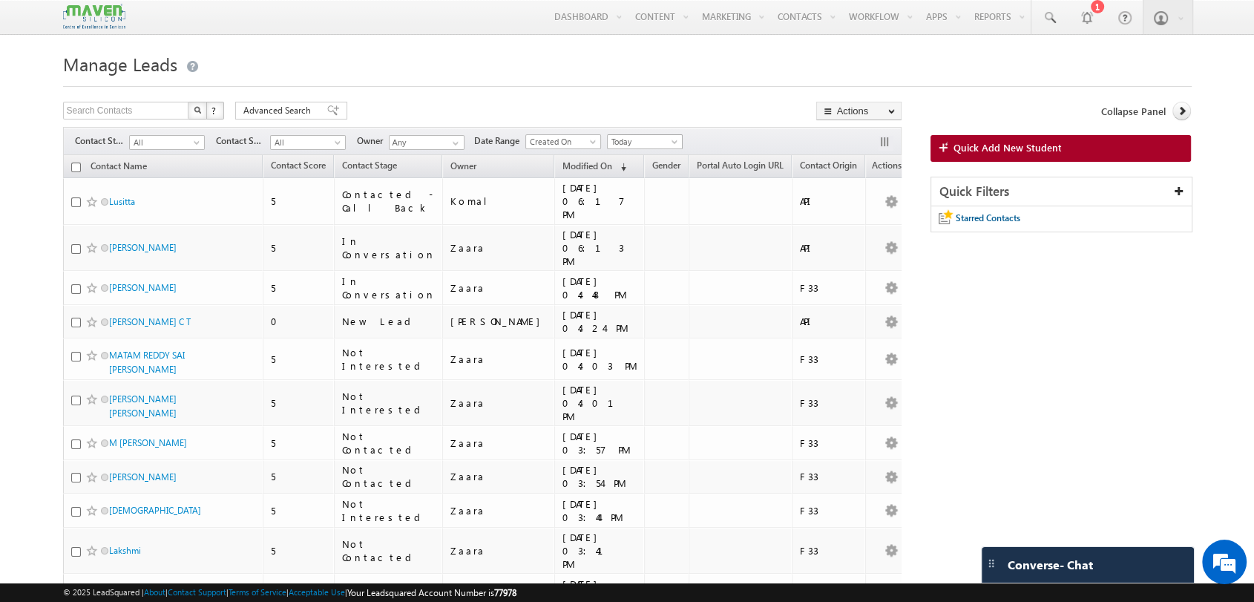
click at [674, 140] on span at bounding box center [676, 145] width 12 height 12
click at [640, 162] on link "All Time" at bounding box center [646, 158] width 75 height 13
